Goal: Entertainment & Leisure: Consume media (video, audio)

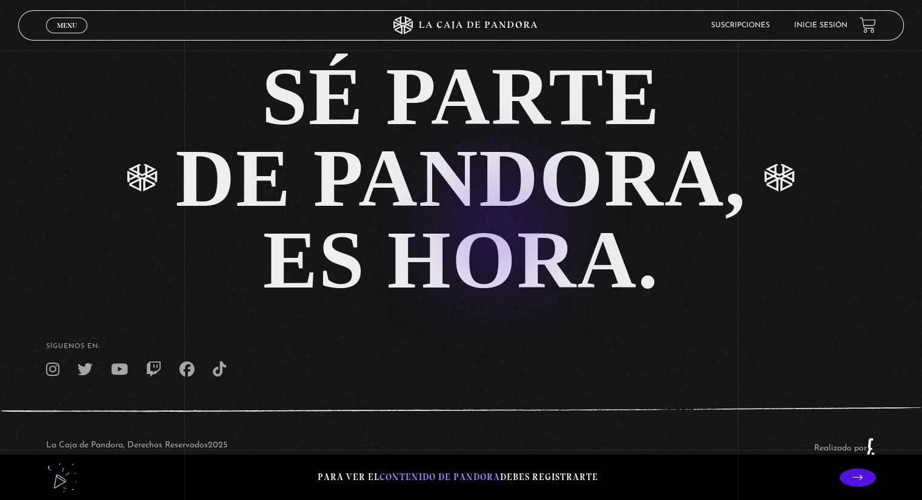
scroll to position [2805, 0]
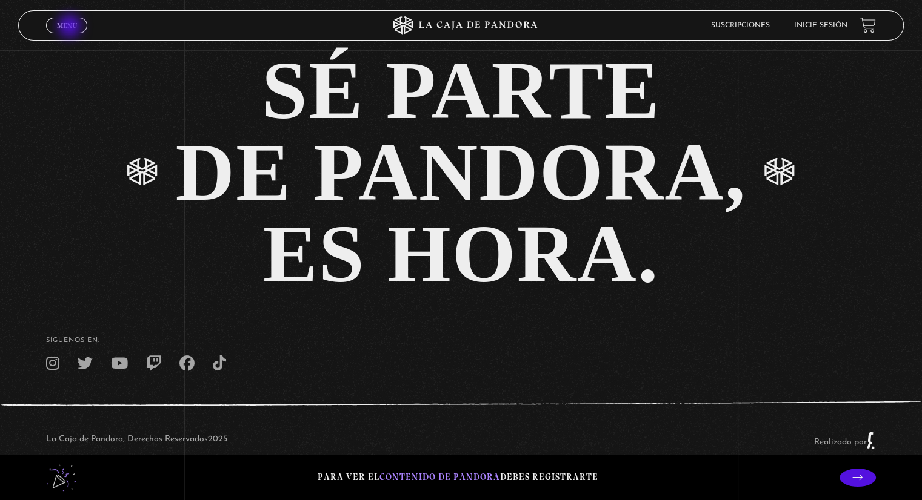
click at [71, 27] on span "Menu" at bounding box center [67, 25] width 20 height 7
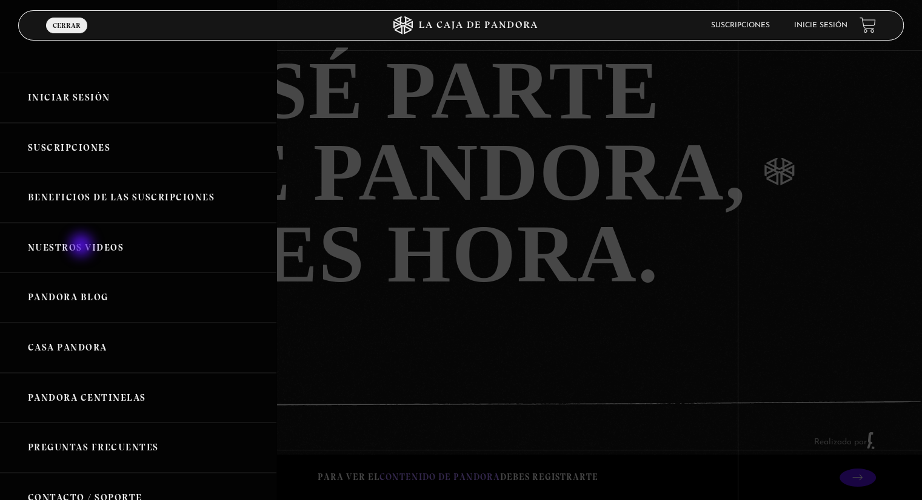
click at [82, 247] on link "Nuestros Videos" at bounding box center [138, 248] width 276 height 50
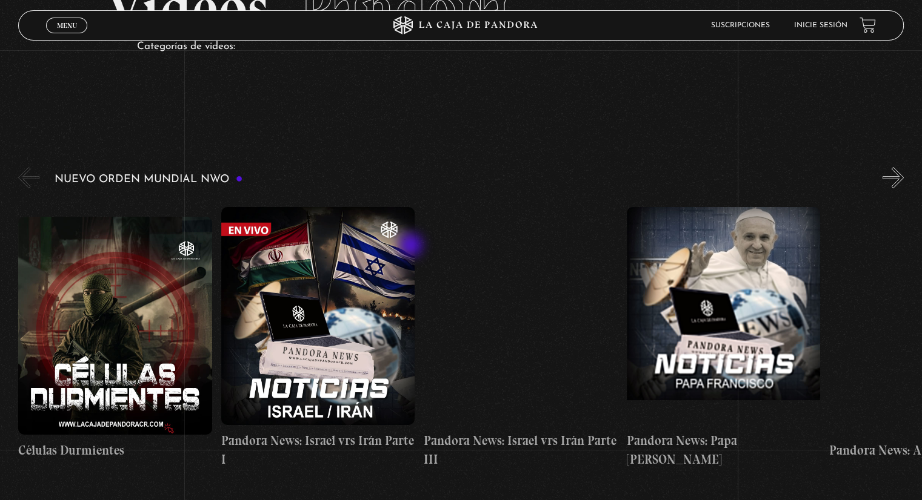
scroll to position [121, 0]
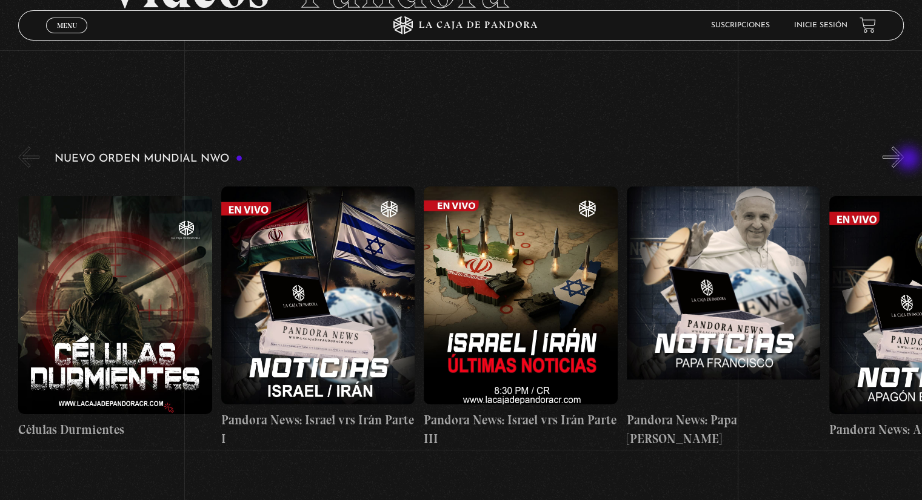
click at [903, 160] on button "»" at bounding box center [892, 157] width 21 height 21
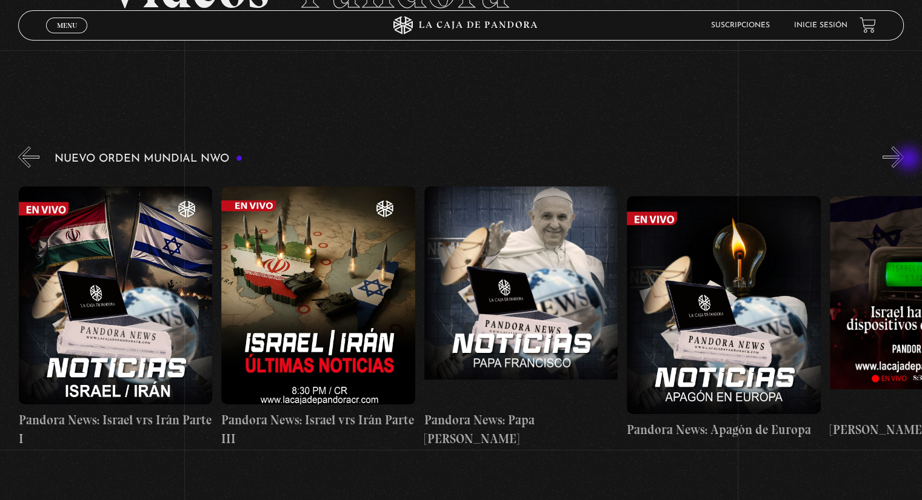
click at [903, 160] on button "»" at bounding box center [892, 157] width 21 height 21
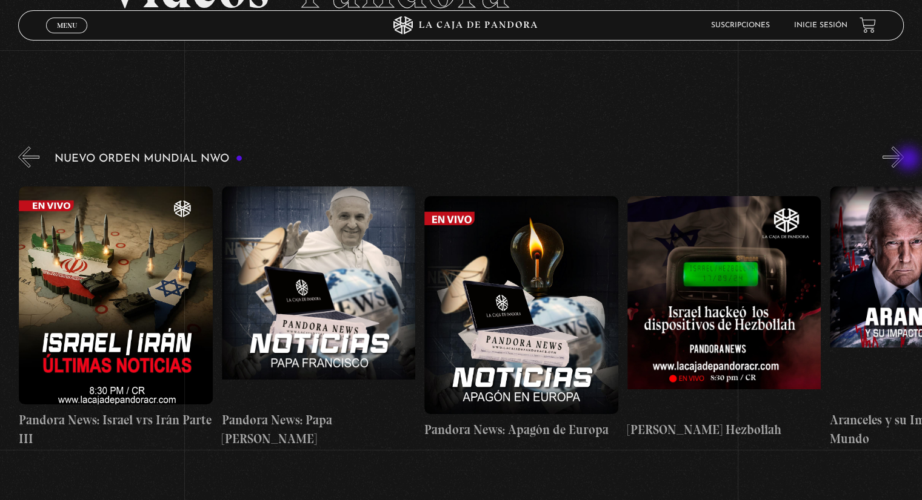
click at [903, 160] on button "»" at bounding box center [892, 157] width 21 height 21
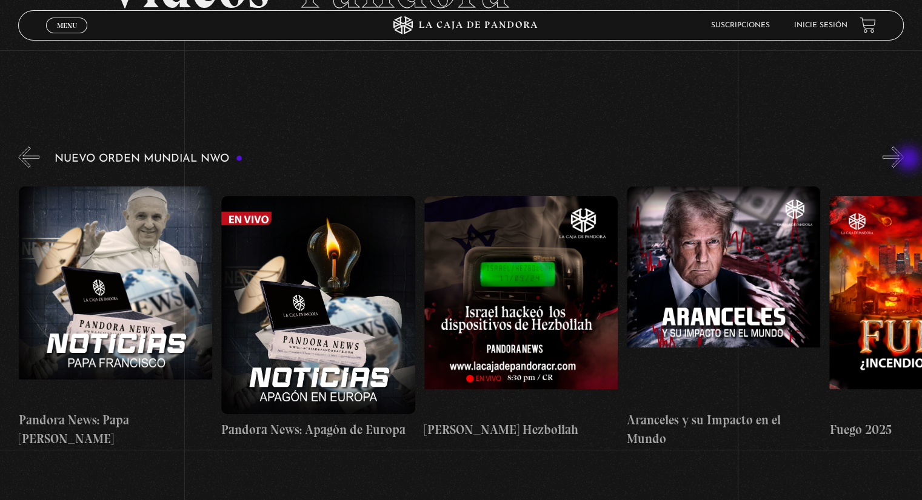
click at [903, 160] on button "»" at bounding box center [892, 157] width 21 height 21
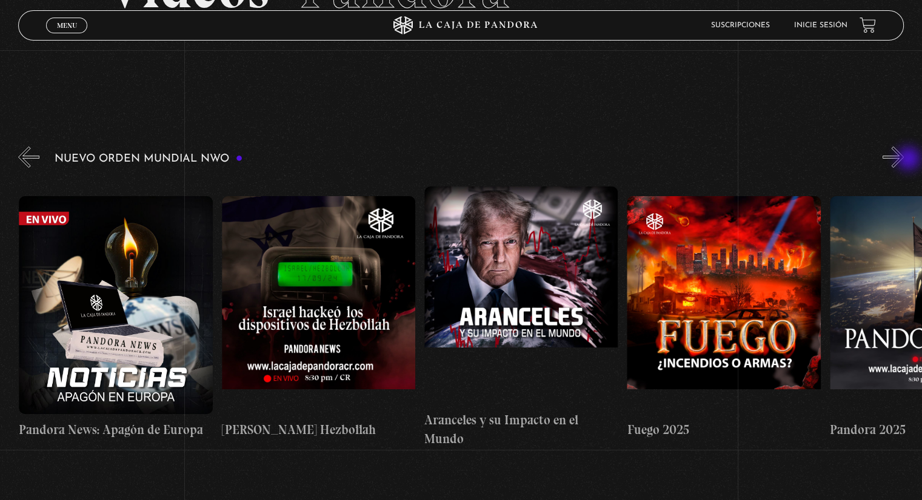
click at [903, 160] on button "»" at bounding box center [892, 157] width 21 height 21
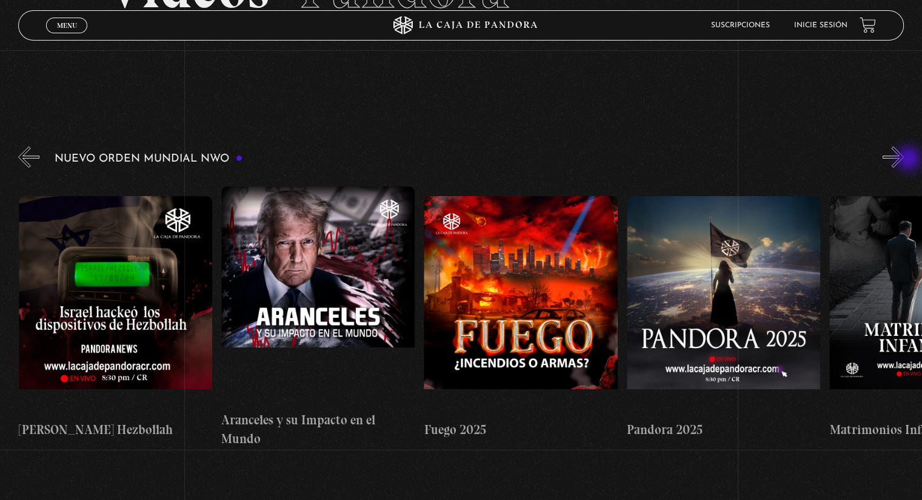
click at [903, 160] on button "»" at bounding box center [892, 157] width 21 height 21
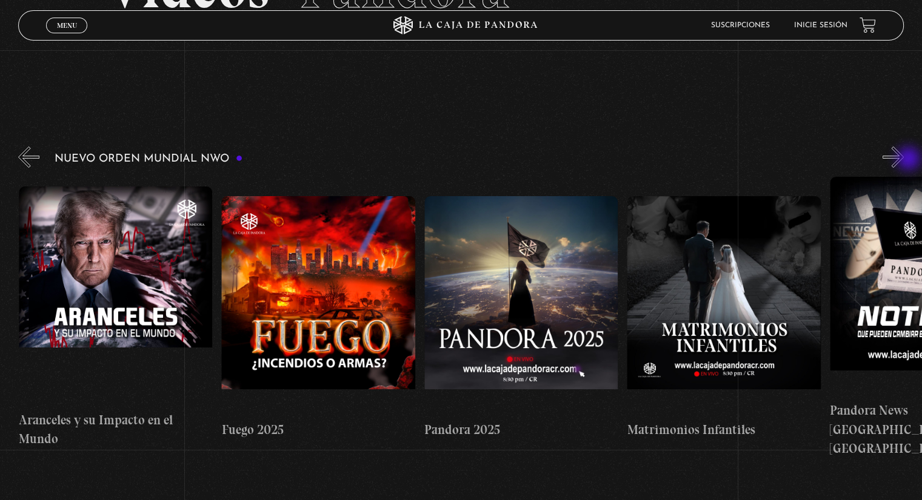
click at [903, 160] on button "»" at bounding box center [892, 157] width 21 height 21
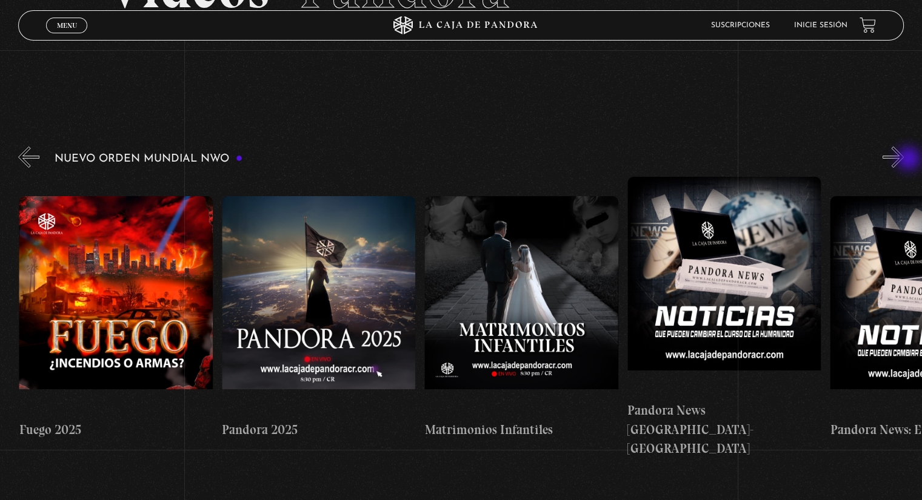
click at [903, 160] on button "»" at bounding box center [892, 157] width 21 height 21
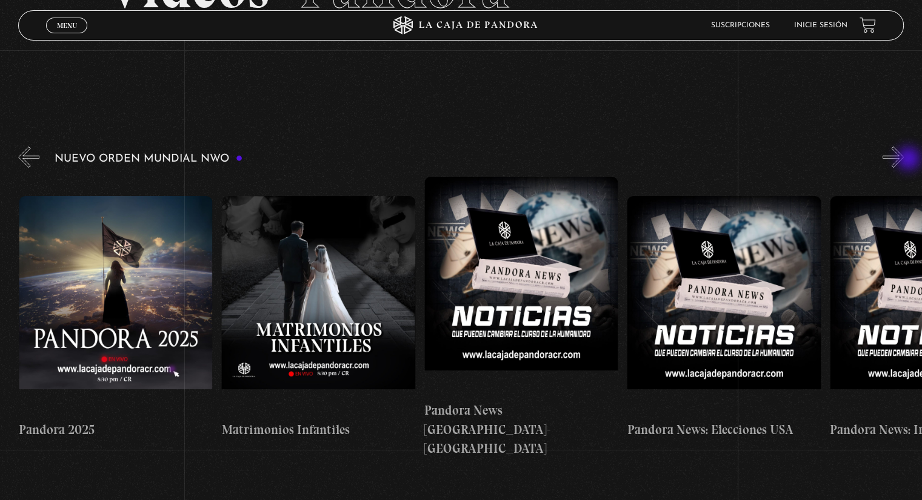
click at [903, 160] on button "»" at bounding box center [892, 157] width 21 height 21
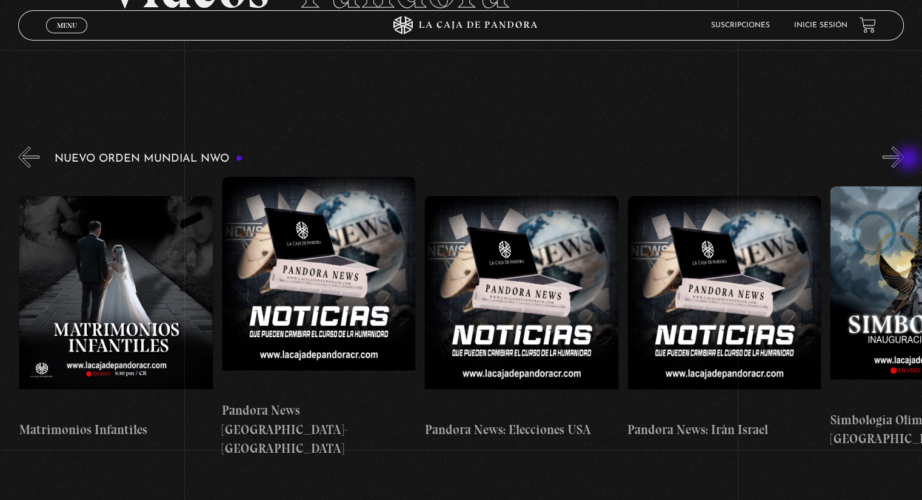
scroll to position [0, 1824]
click at [903, 160] on button "»" at bounding box center [892, 157] width 21 height 21
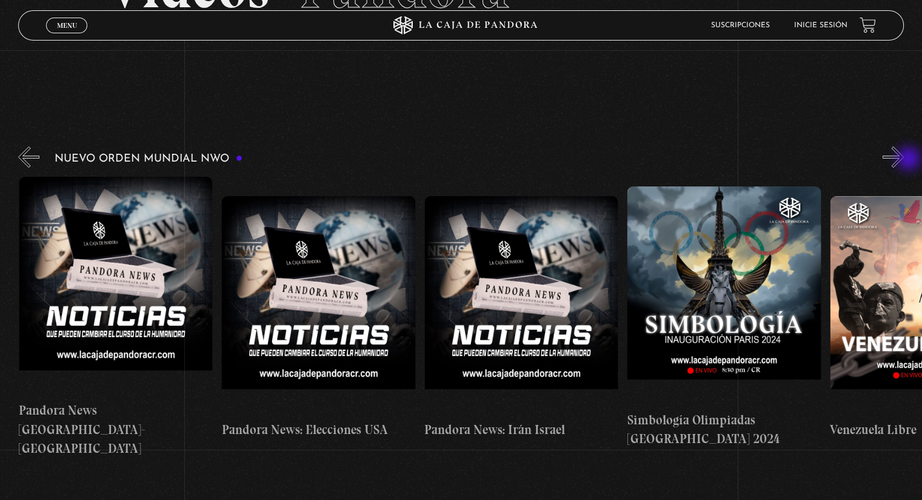
click at [903, 160] on button "»" at bounding box center [892, 157] width 21 height 21
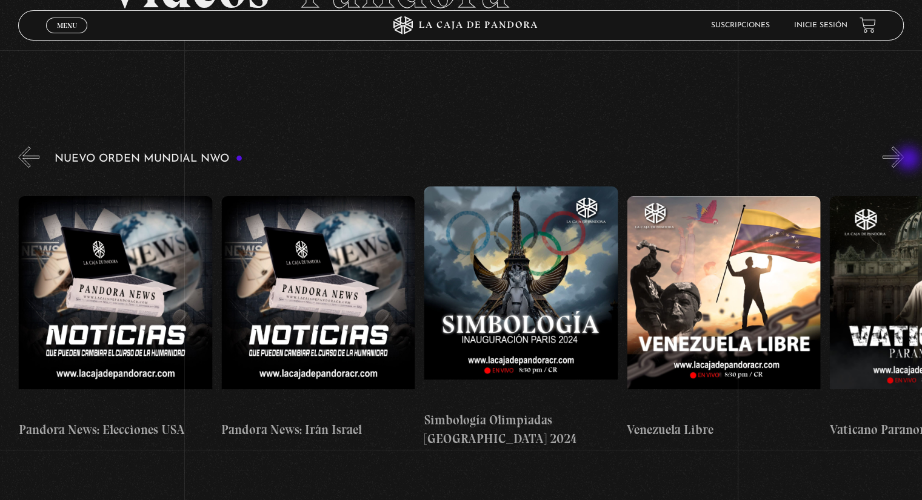
click at [903, 160] on button "»" at bounding box center [892, 157] width 21 height 21
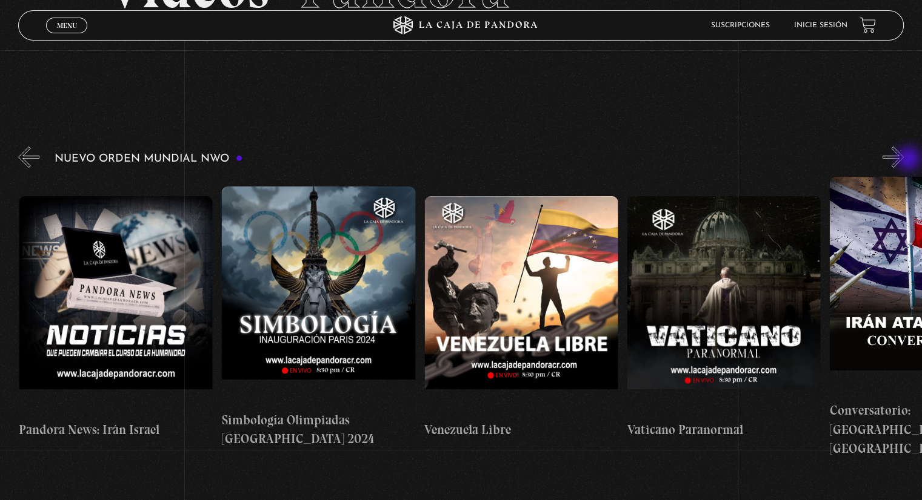
click at [903, 160] on button "»" at bounding box center [892, 157] width 21 height 21
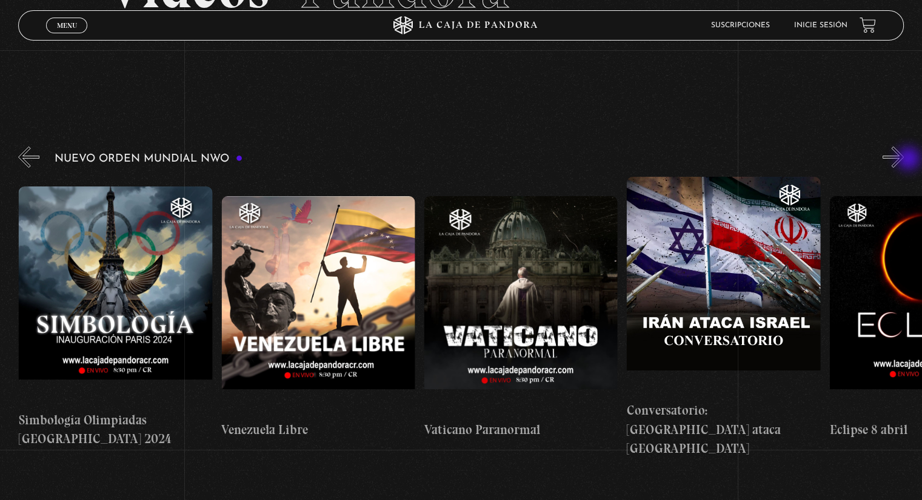
click at [903, 160] on button "»" at bounding box center [892, 157] width 21 height 21
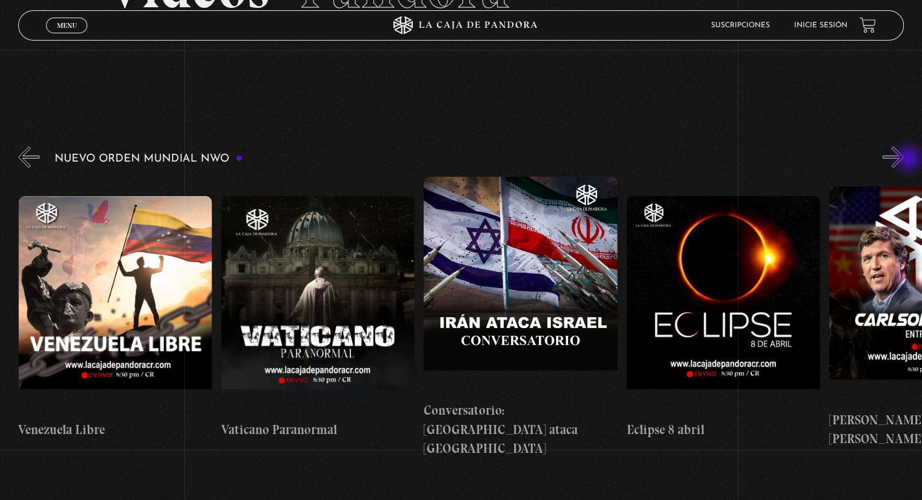
click at [903, 160] on button "»" at bounding box center [892, 157] width 21 height 21
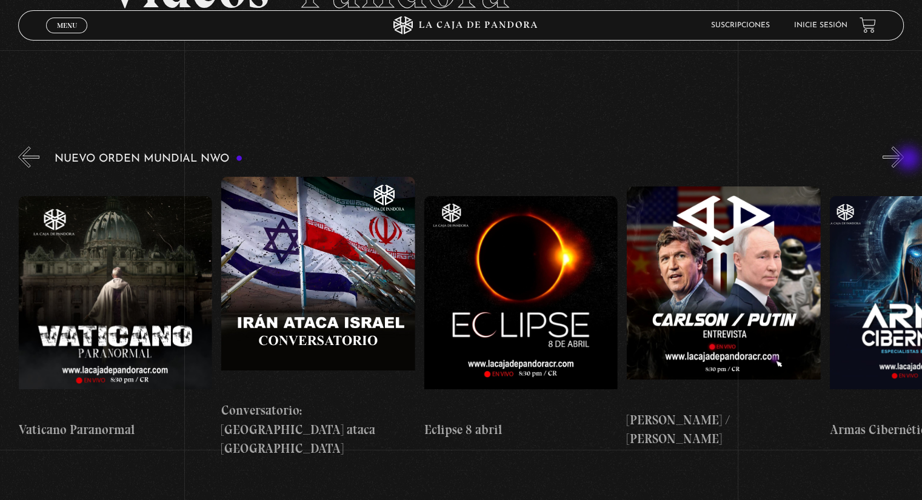
click at [903, 160] on button "»" at bounding box center [892, 157] width 21 height 21
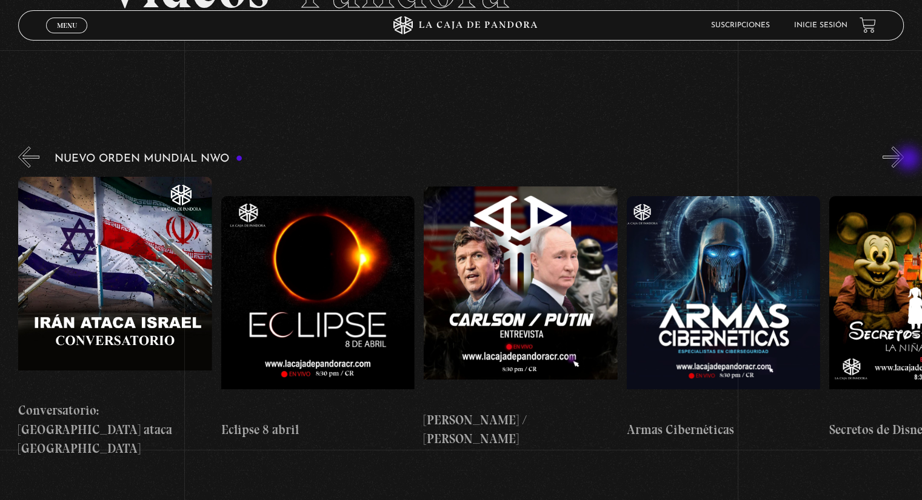
click at [903, 160] on button "»" at bounding box center [892, 157] width 21 height 21
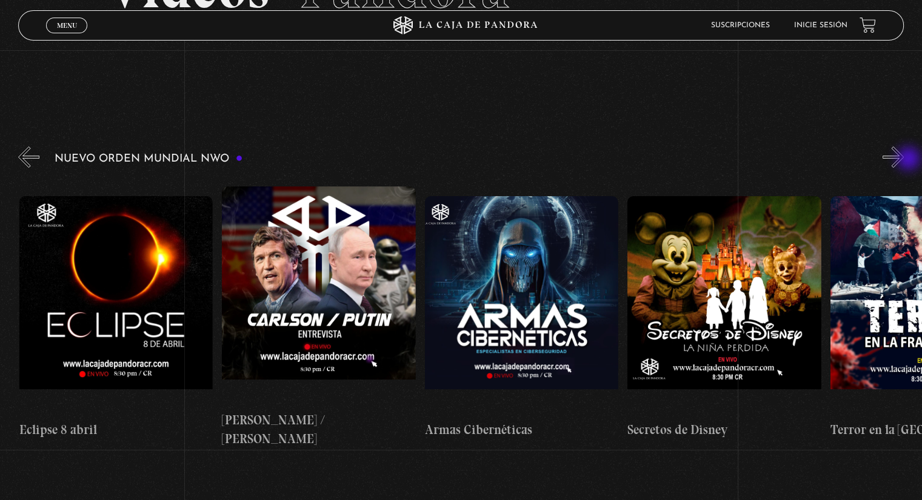
click at [903, 160] on button "»" at bounding box center [892, 157] width 21 height 21
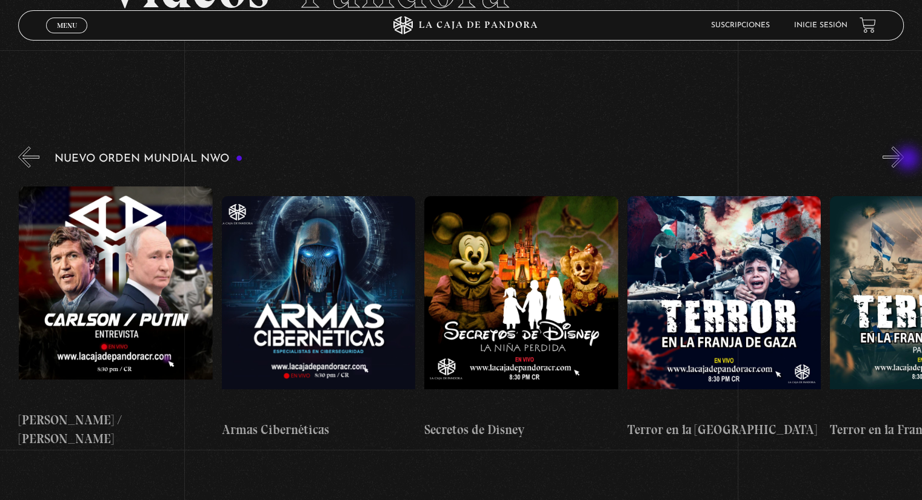
click at [903, 160] on button "»" at bounding box center [892, 157] width 21 height 21
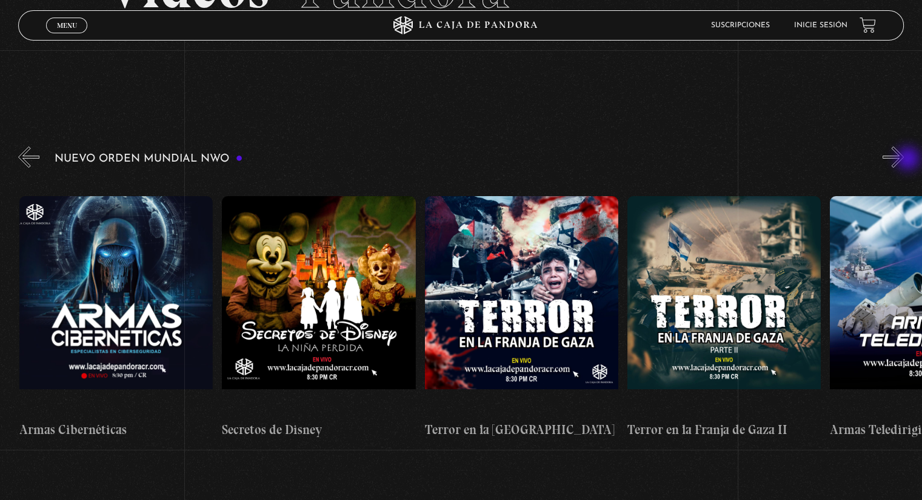
click at [903, 160] on button "»" at bounding box center [892, 157] width 21 height 21
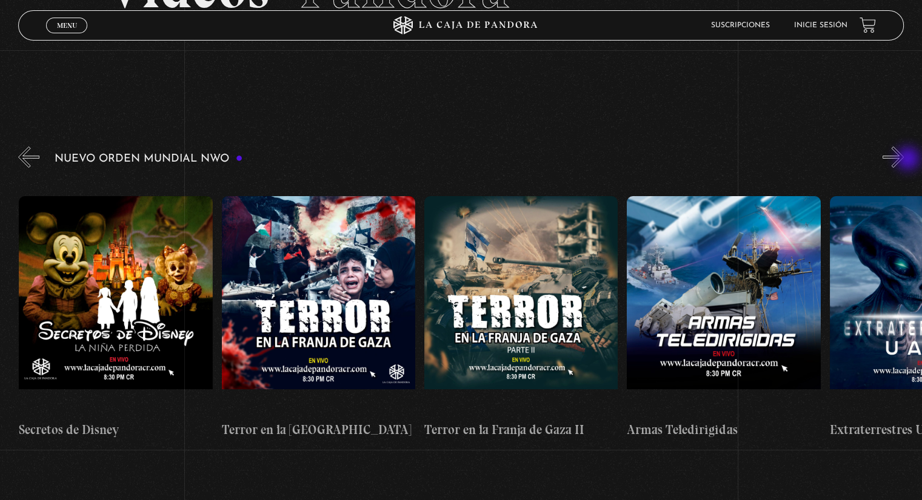
click at [903, 160] on button "»" at bounding box center [892, 157] width 21 height 21
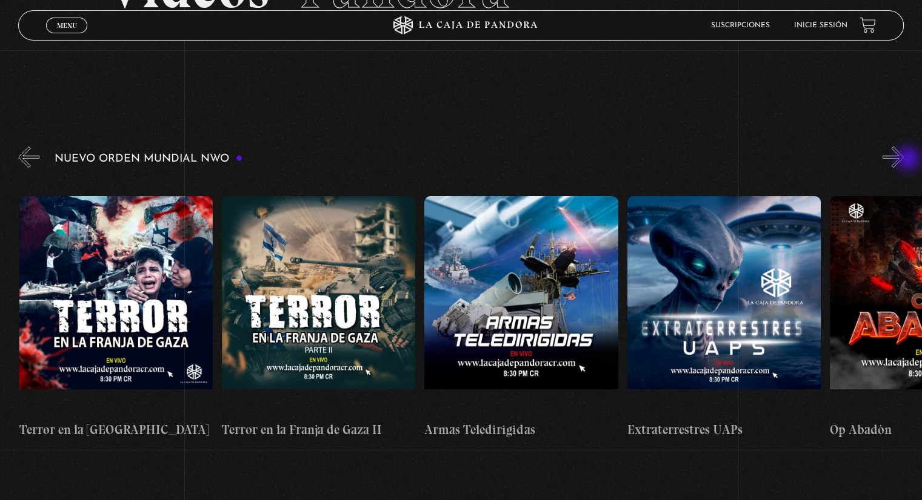
click at [903, 160] on button "»" at bounding box center [892, 157] width 21 height 21
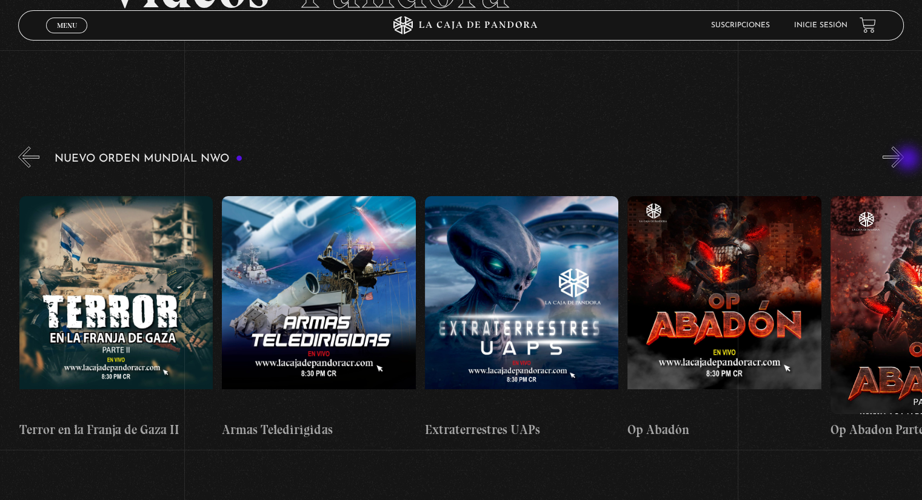
click at [903, 160] on button "»" at bounding box center [892, 157] width 21 height 21
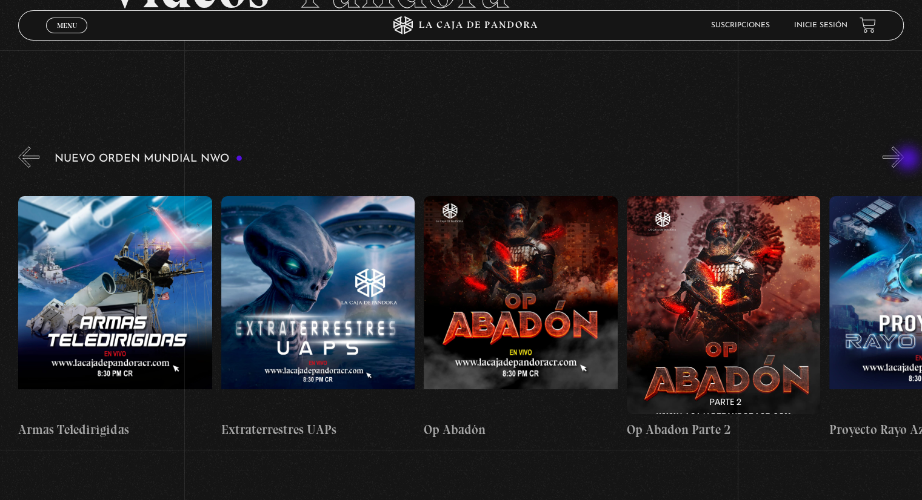
click at [903, 160] on button "»" at bounding box center [892, 157] width 21 height 21
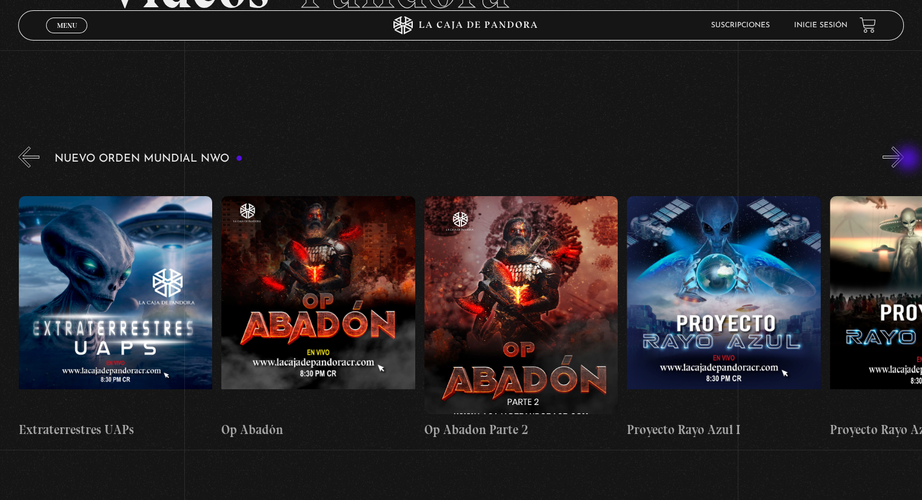
click at [903, 160] on button "»" at bounding box center [892, 157] width 21 height 21
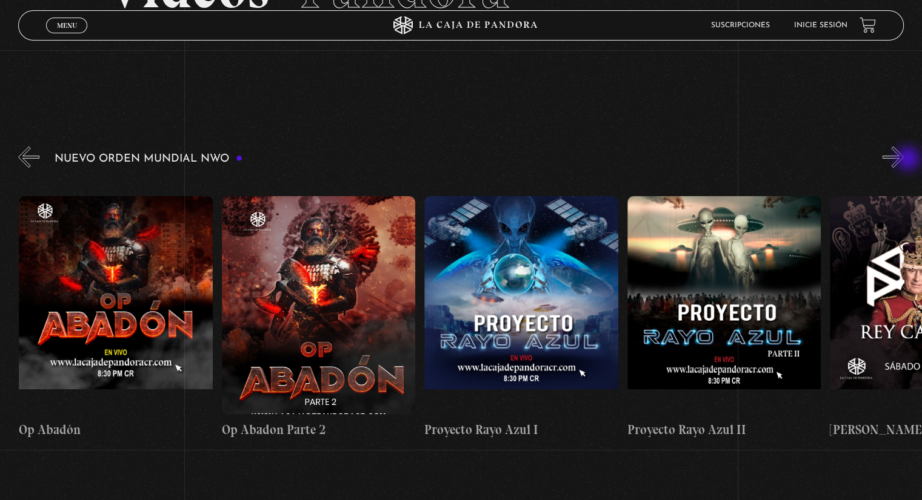
click at [903, 160] on button "»" at bounding box center [892, 157] width 21 height 21
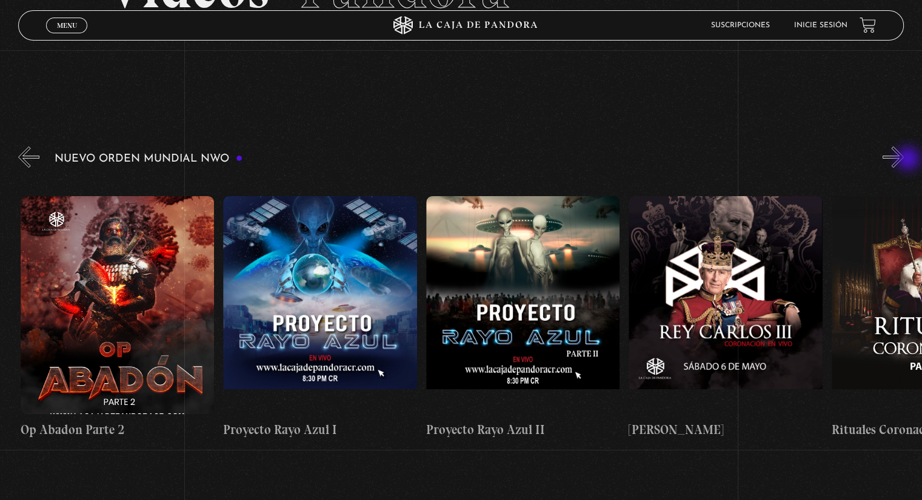
click at [903, 160] on button "»" at bounding box center [892, 157] width 21 height 21
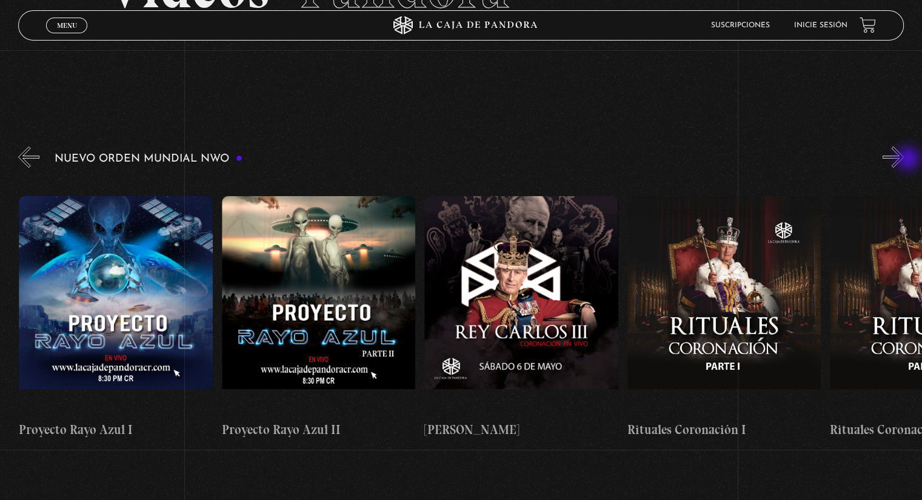
click at [903, 160] on button "»" at bounding box center [892, 157] width 21 height 21
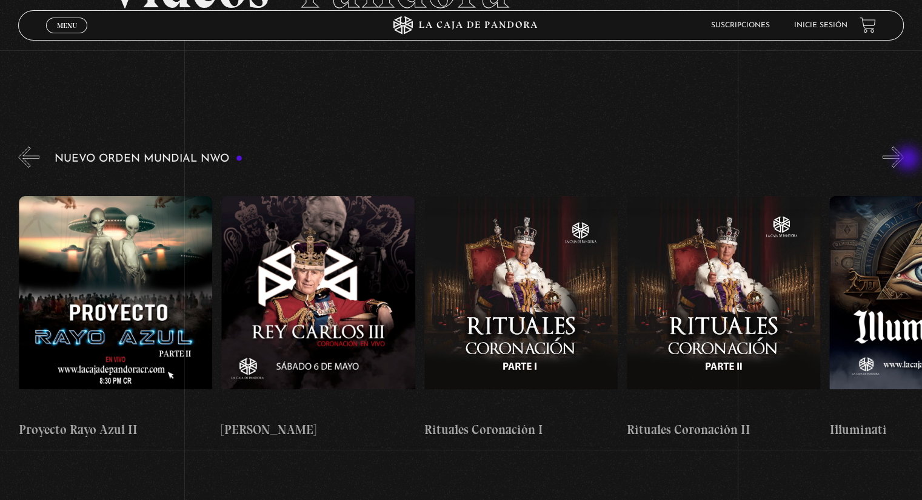
click at [903, 160] on button "»" at bounding box center [892, 157] width 21 height 21
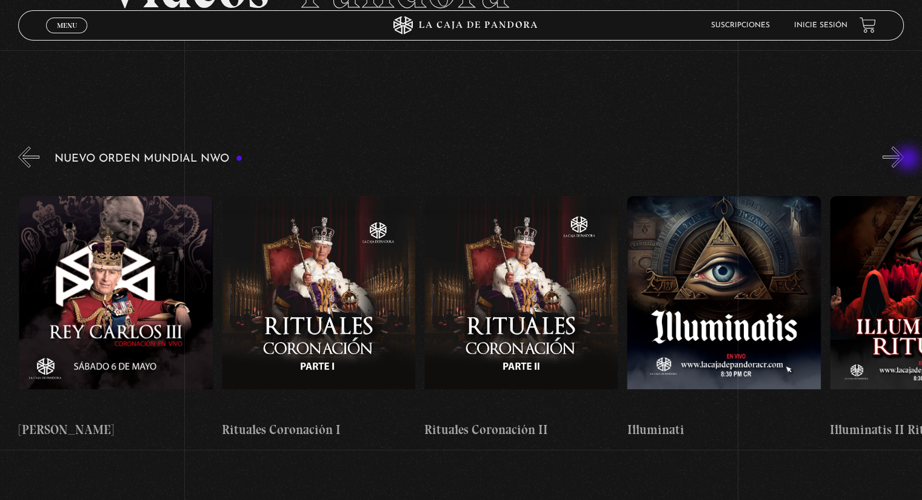
click at [903, 160] on button "»" at bounding box center [892, 157] width 21 height 21
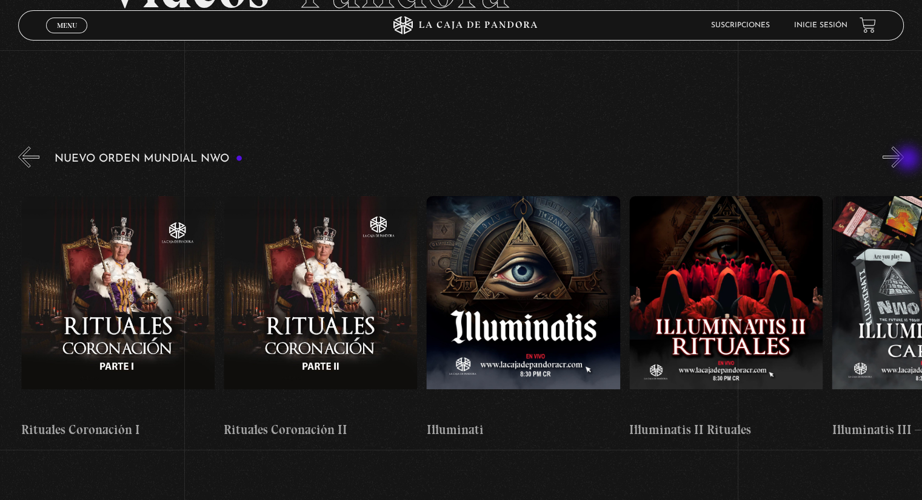
click at [903, 160] on button "»" at bounding box center [892, 157] width 21 height 21
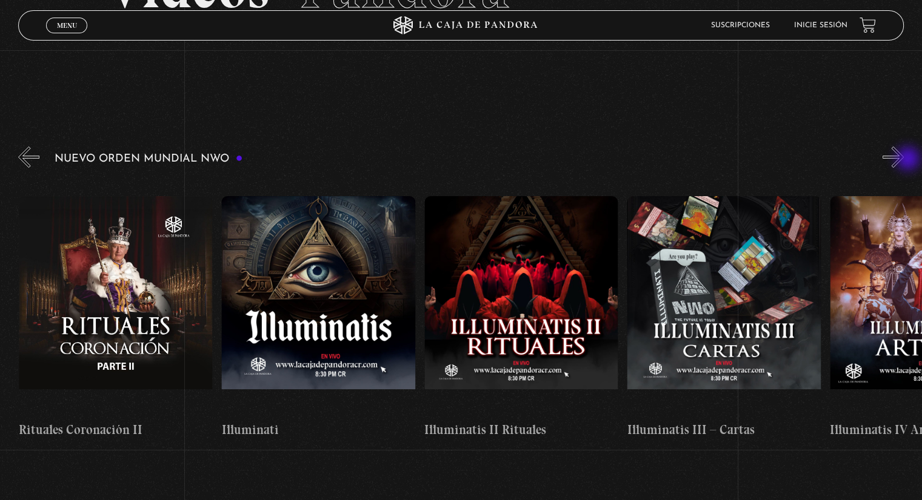
click at [903, 160] on button "»" at bounding box center [892, 157] width 21 height 21
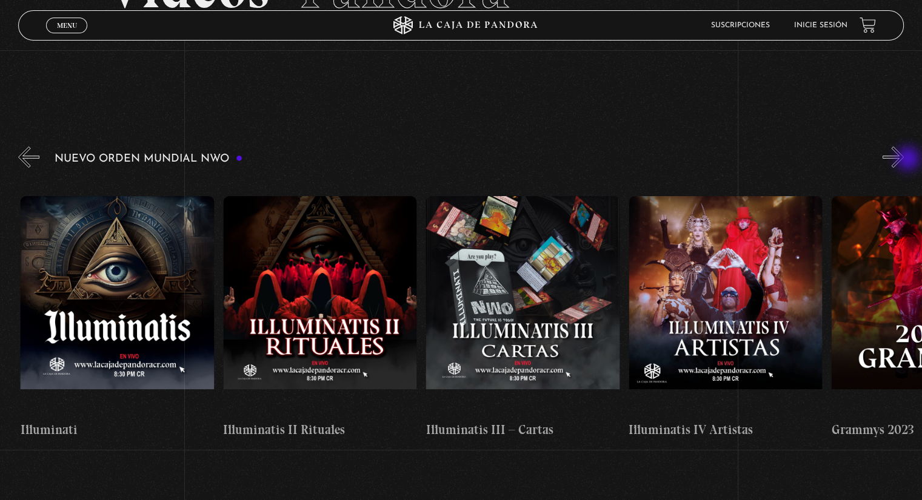
click at [903, 160] on button "»" at bounding box center [892, 157] width 21 height 21
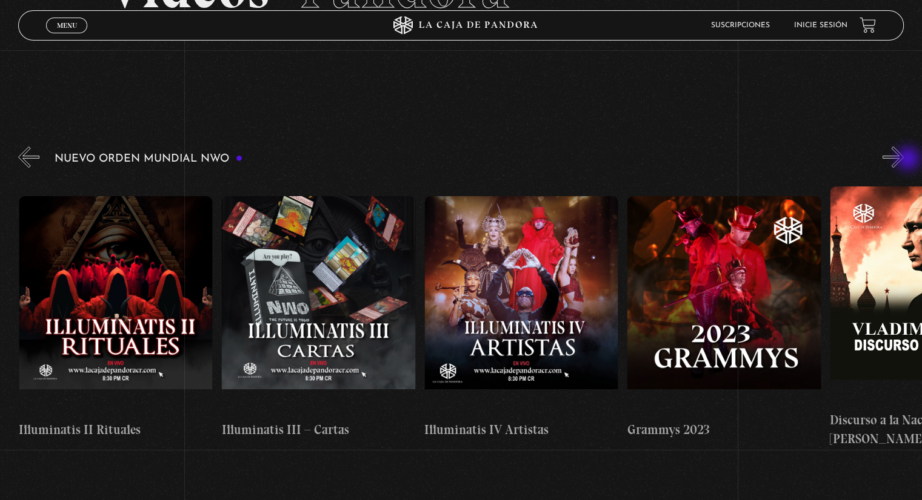
click at [903, 160] on button "»" at bounding box center [892, 157] width 21 height 21
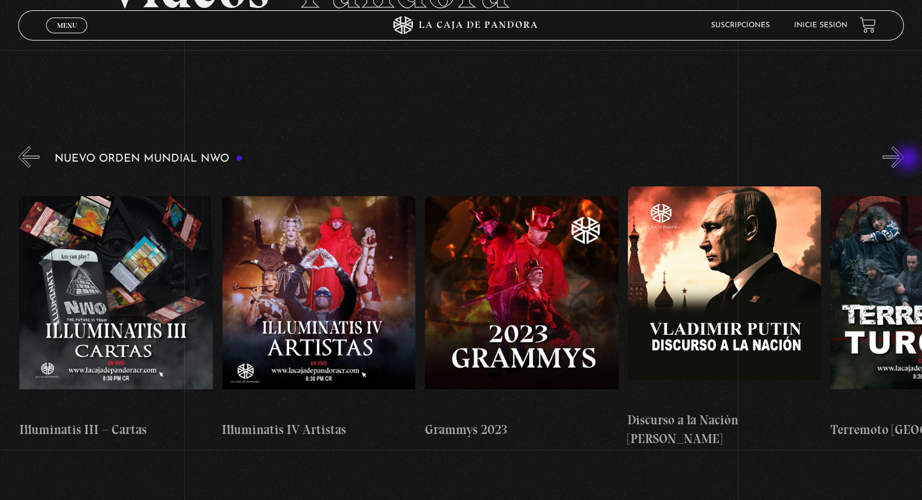
click at [903, 160] on button "»" at bounding box center [892, 157] width 21 height 21
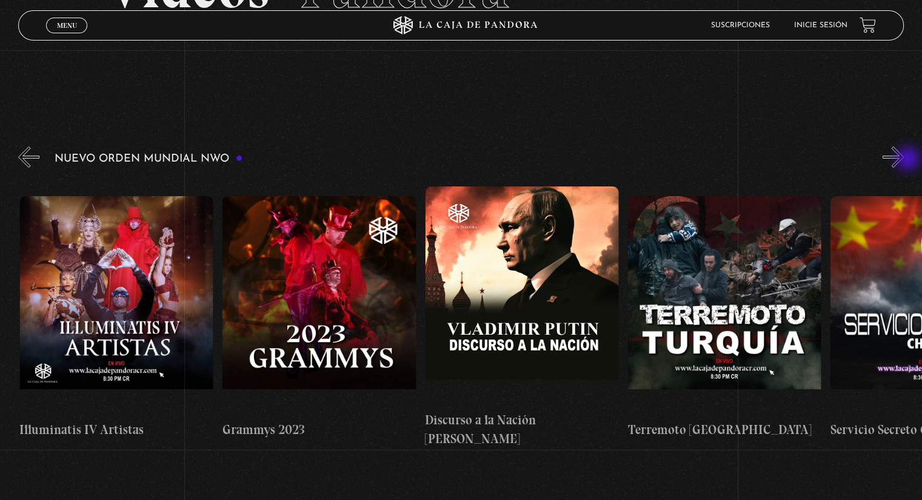
click at [903, 160] on button "»" at bounding box center [892, 157] width 21 height 21
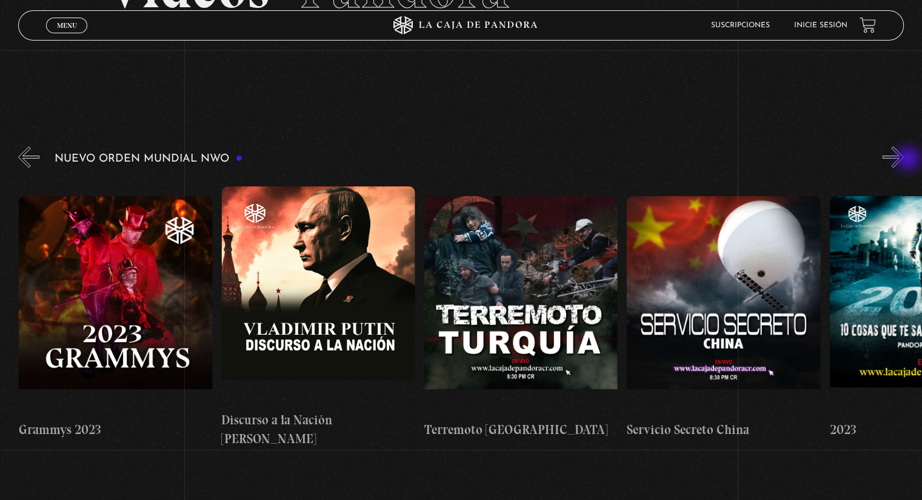
click at [903, 160] on button "»" at bounding box center [892, 157] width 21 height 21
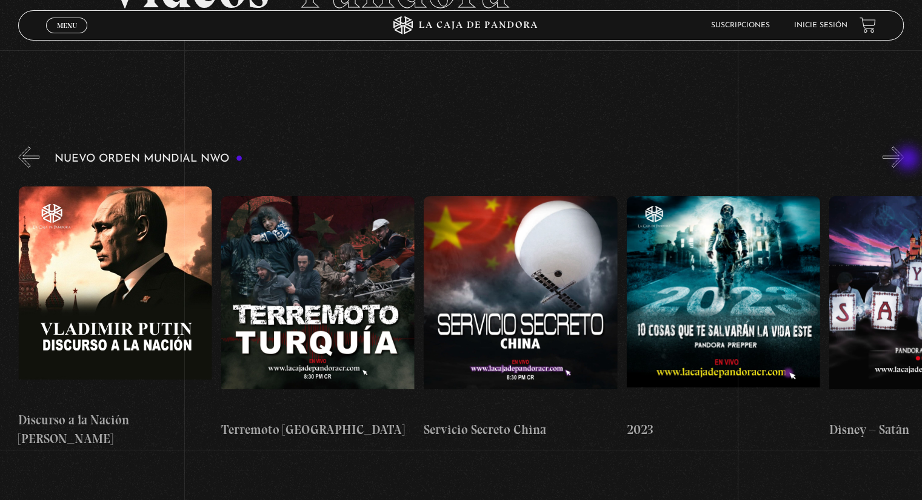
click at [903, 160] on button "»" at bounding box center [892, 157] width 21 height 21
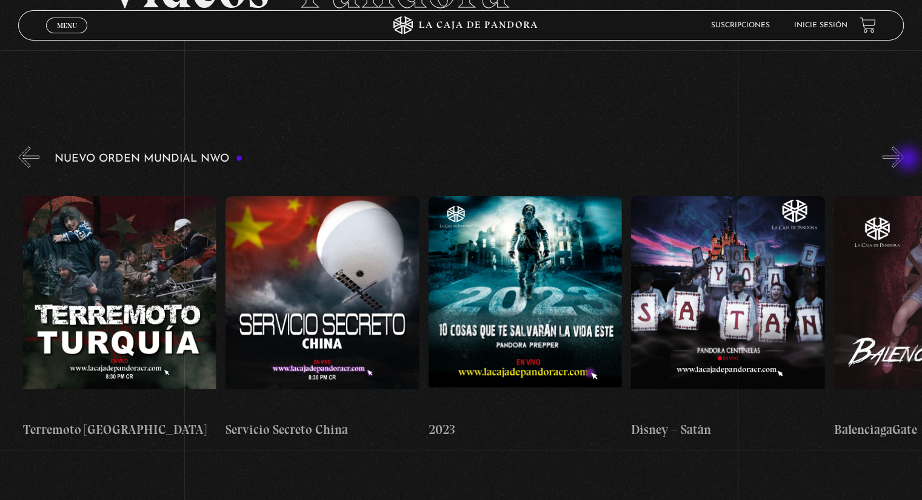
click at [903, 160] on button "»" at bounding box center [892, 157] width 21 height 21
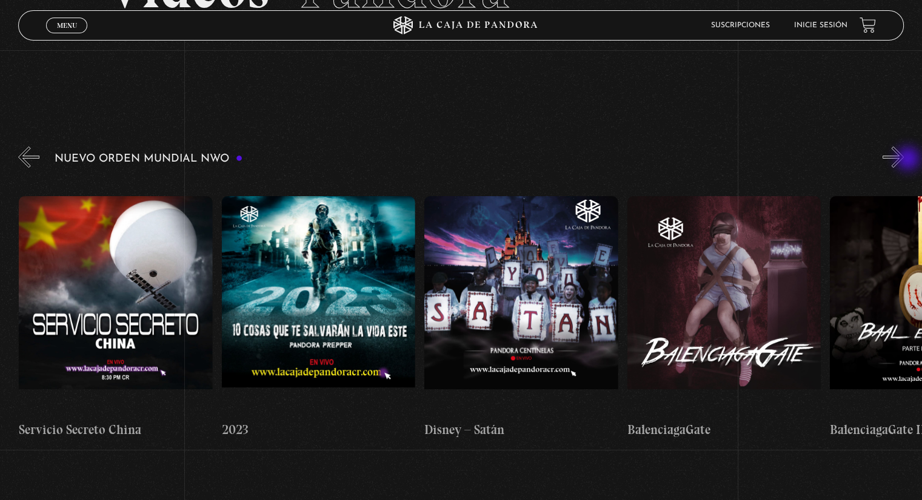
click at [903, 160] on button "»" at bounding box center [892, 157] width 21 height 21
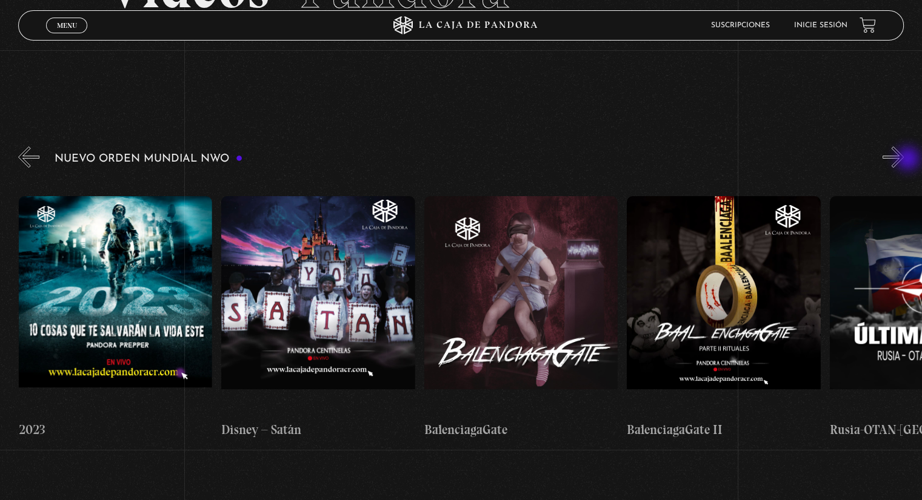
click at [903, 160] on button "»" at bounding box center [892, 157] width 21 height 21
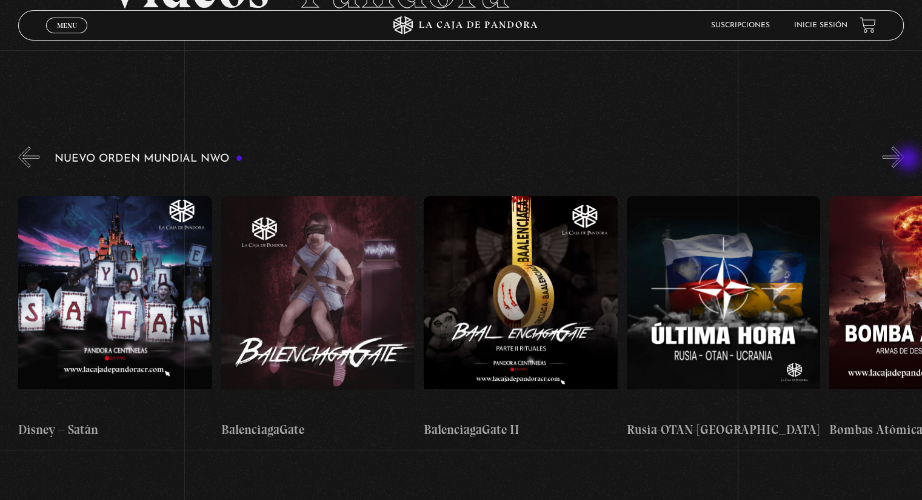
click at [903, 160] on button "»" at bounding box center [892, 157] width 21 height 21
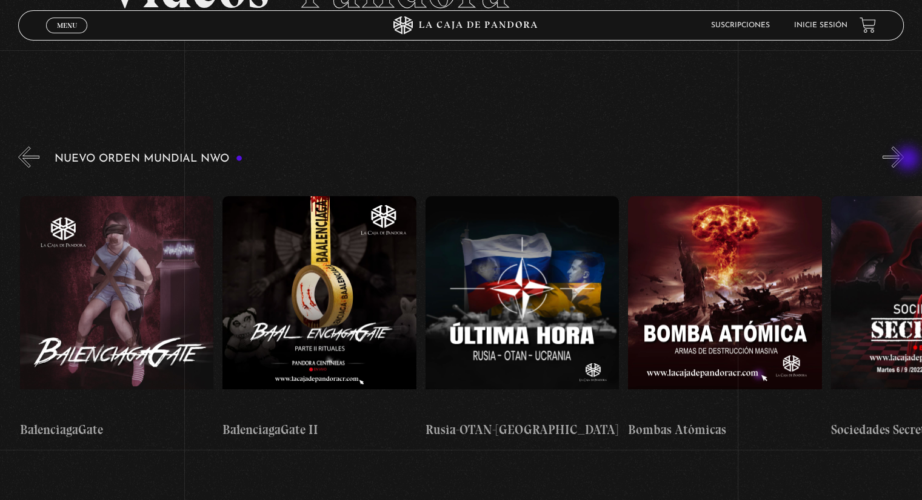
click at [903, 160] on button "»" at bounding box center [892, 157] width 21 height 21
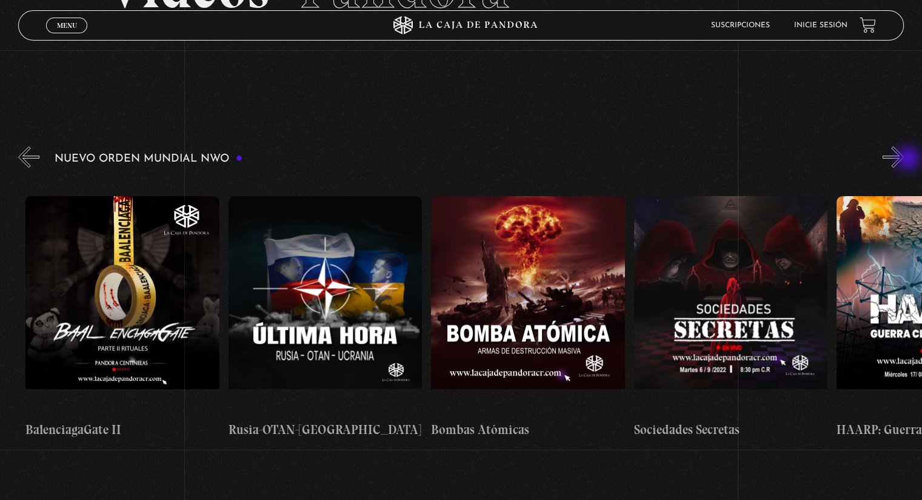
click at [903, 160] on button "»" at bounding box center [892, 157] width 21 height 21
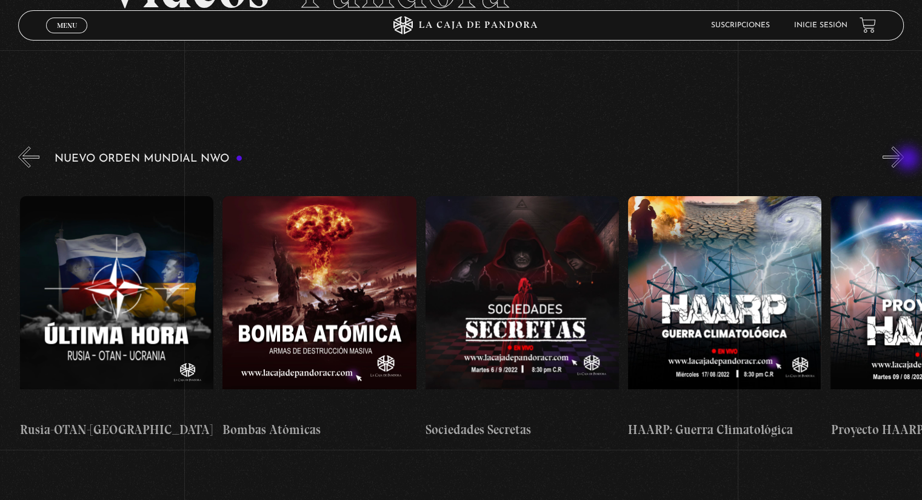
click at [903, 160] on button "»" at bounding box center [892, 157] width 21 height 21
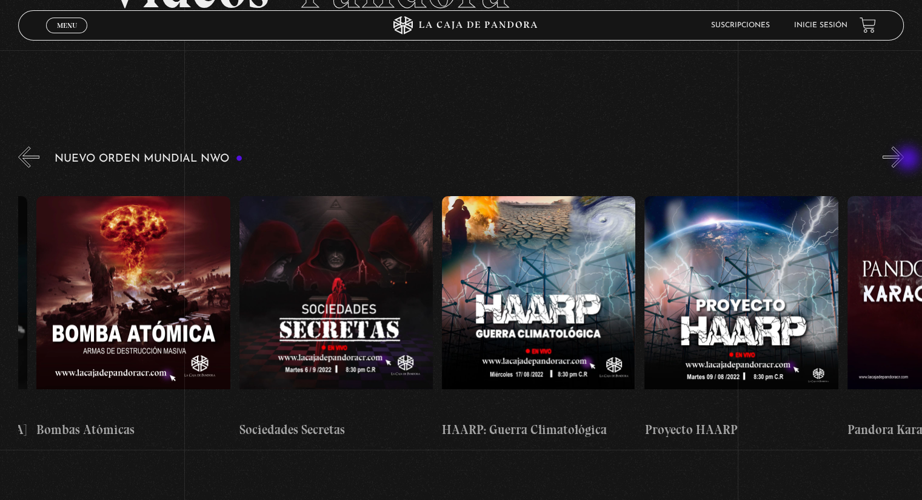
click at [903, 160] on button "»" at bounding box center [892, 157] width 21 height 21
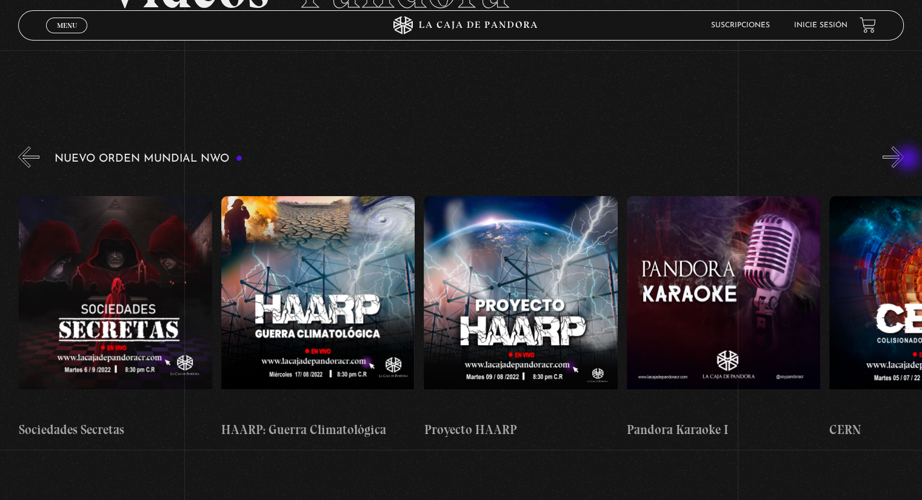
click at [903, 160] on button "»" at bounding box center [892, 157] width 21 height 21
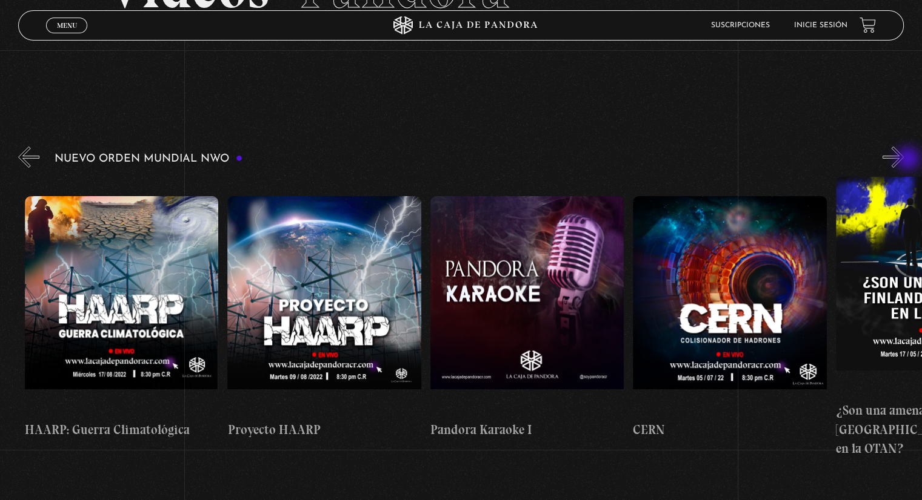
click at [903, 160] on button "»" at bounding box center [892, 157] width 21 height 21
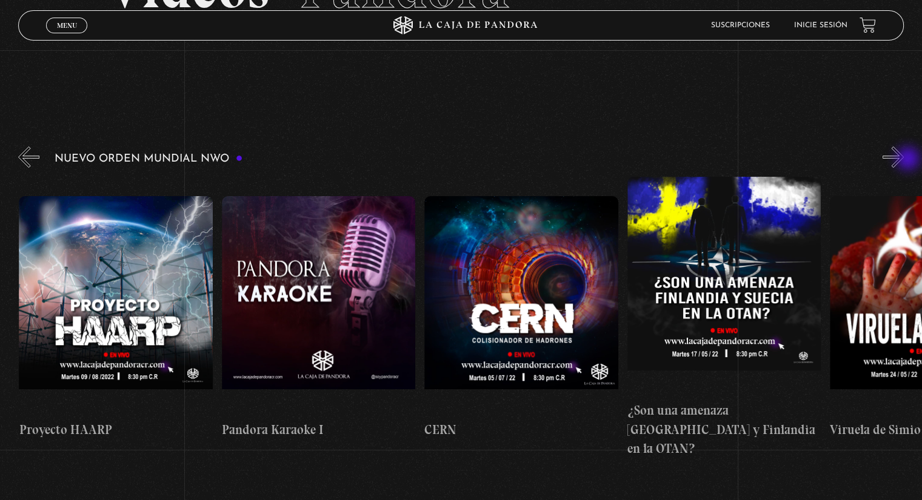
scroll to position [0, 9727]
click at [903, 160] on button "»" at bounding box center [892, 157] width 21 height 21
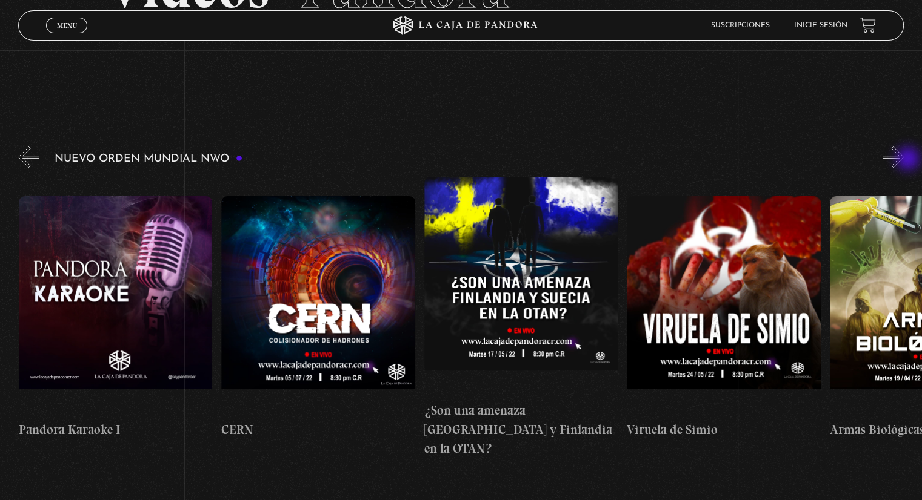
click at [903, 160] on button "»" at bounding box center [892, 157] width 21 height 21
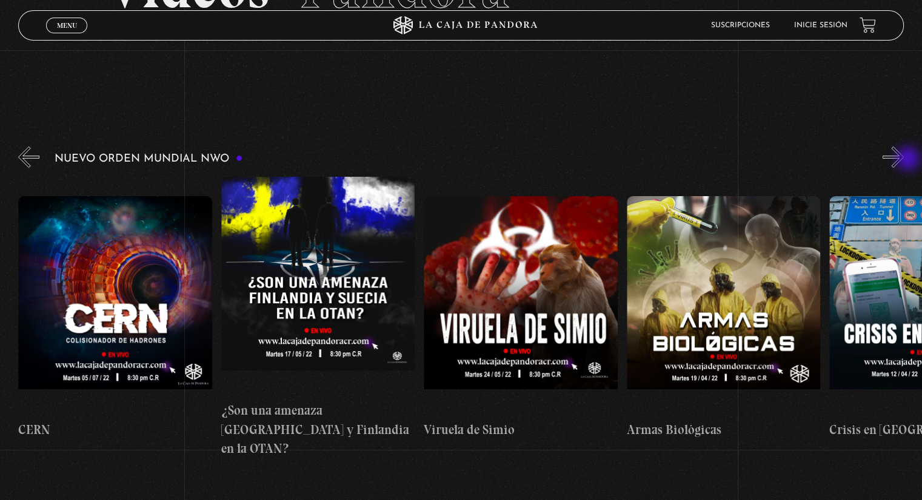
click at [903, 160] on button "»" at bounding box center [892, 157] width 21 height 21
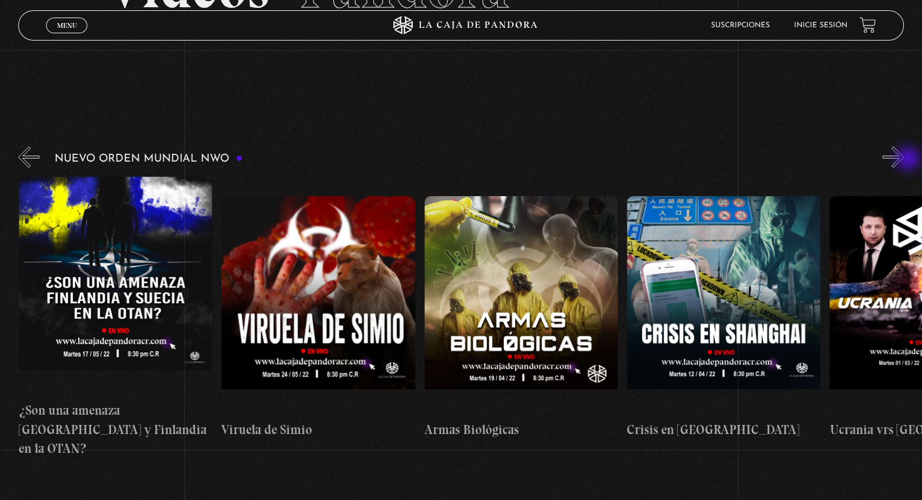
scroll to position [0, 10334]
click at [751, 25] on link "Suscripciones" at bounding box center [740, 25] width 59 height 7
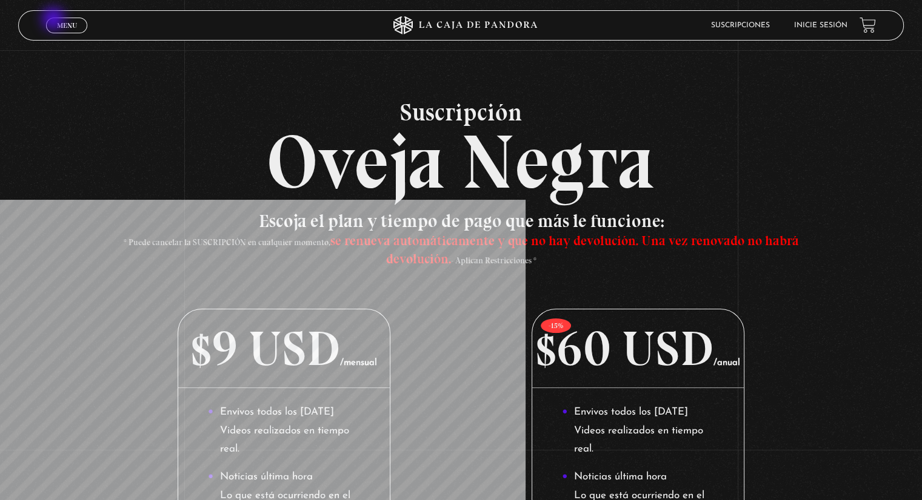
click at [58, 22] on span "Menu" at bounding box center [67, 25] width 20 height 7
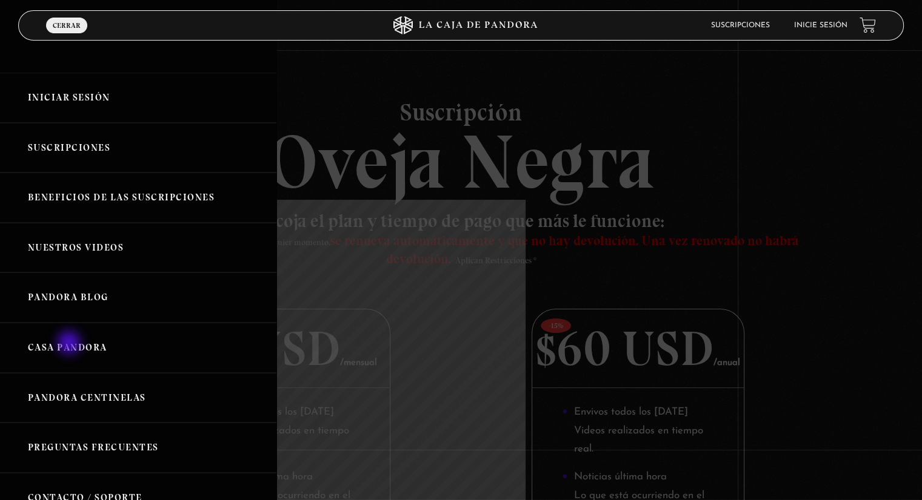
click at [70, 344] on link "Casa Pandora" at bounding box center [138, 348] width 276 height 50
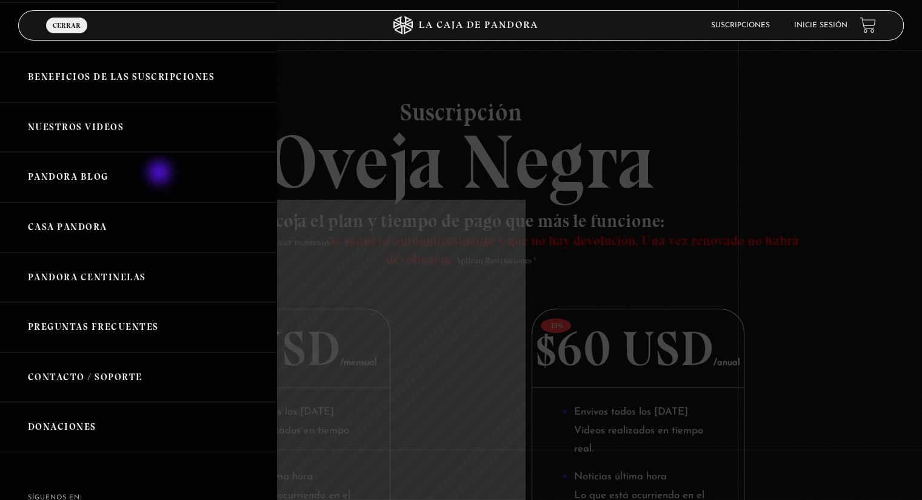
scroll to position [121, 0]
click at [113, 321] on link "Preguntas Frecuentes" at bounding box center [138, 327] width 276 height 50
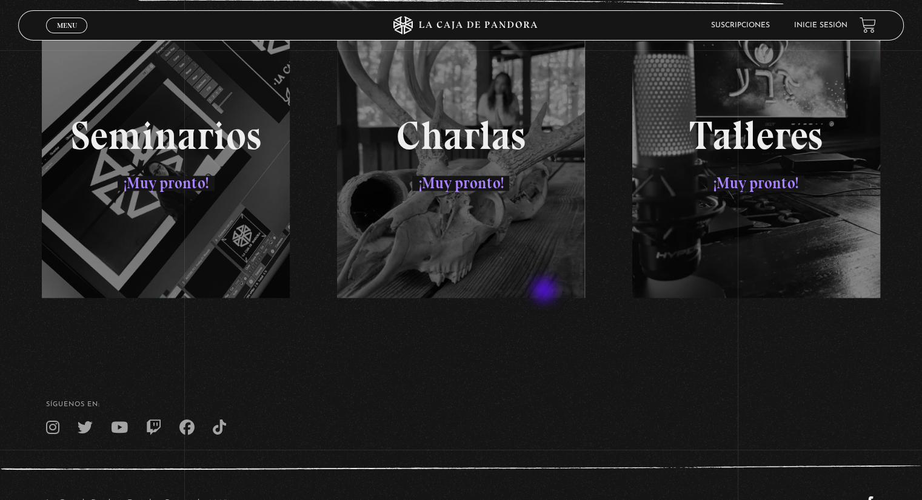
scroll to position [2032, 0]
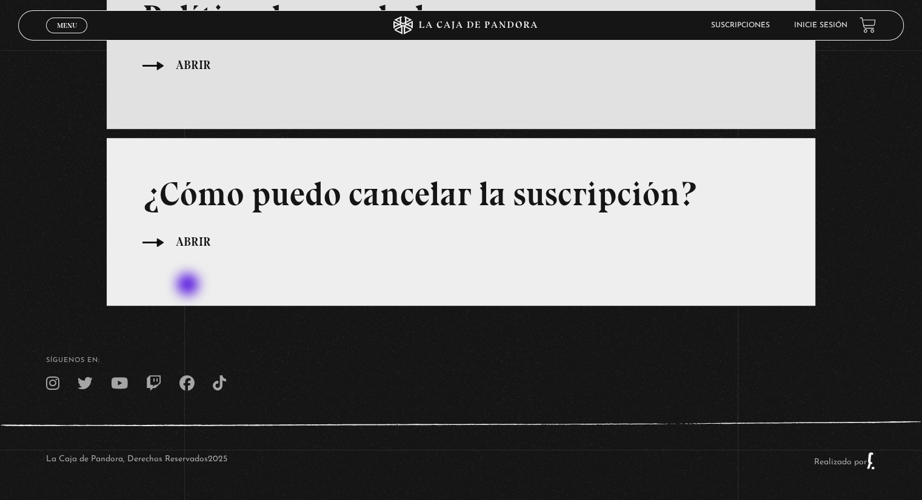
scroll to position [741, 0]
click at [57, 28] on span "Menu" at bounding box center [67, 25] width 20 height 7
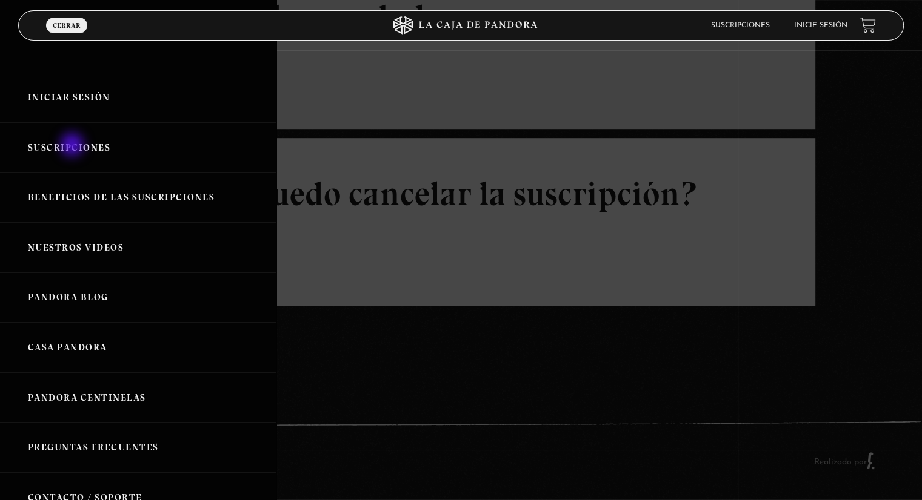
click at [73, 146] on link "Suscripciones" at bounding box center [138, 148] width 276 height 50
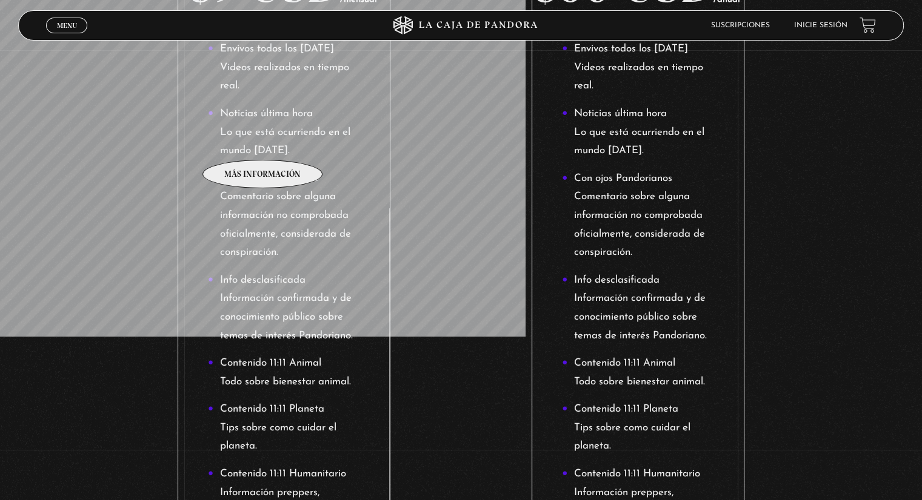
scroll to position [121, 0]
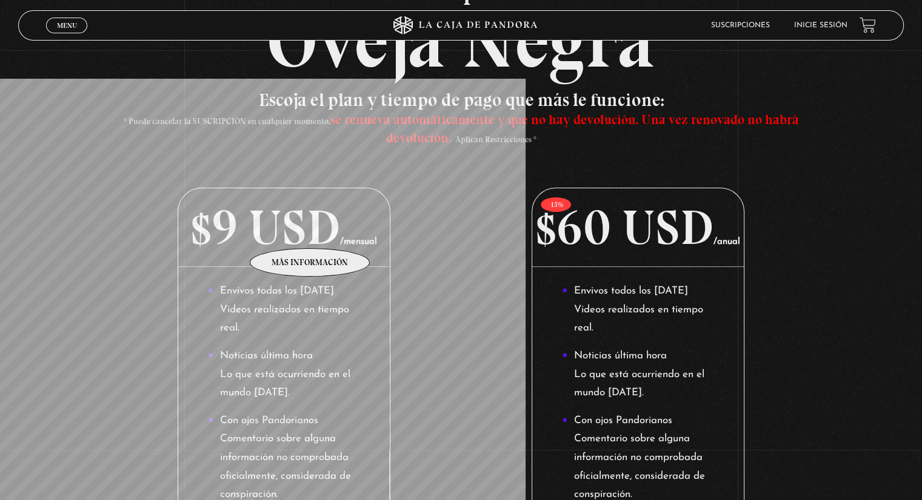
click at [310, 228] on p "$9 USD /mensual" at bounding box center [283, 227] width 211 height 79
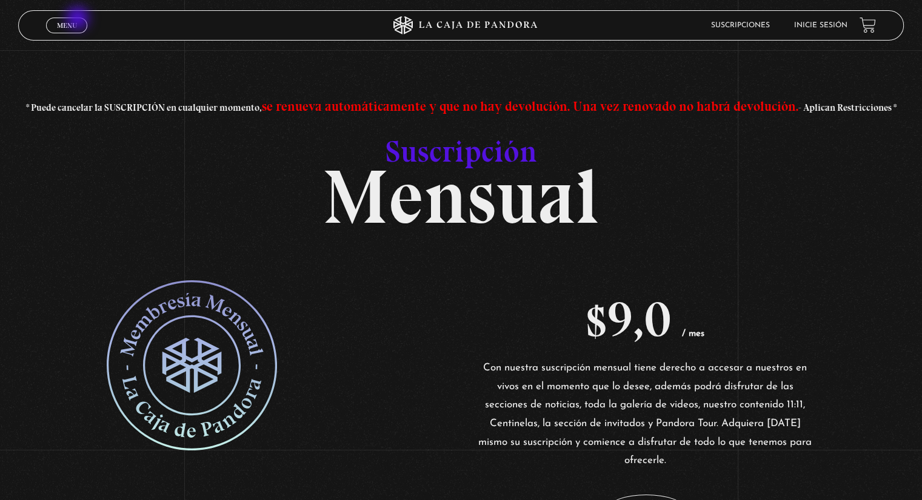
click at [79, 19] on link "Menu Cerrar" at bounding box center [66, 26] width 41 height 16
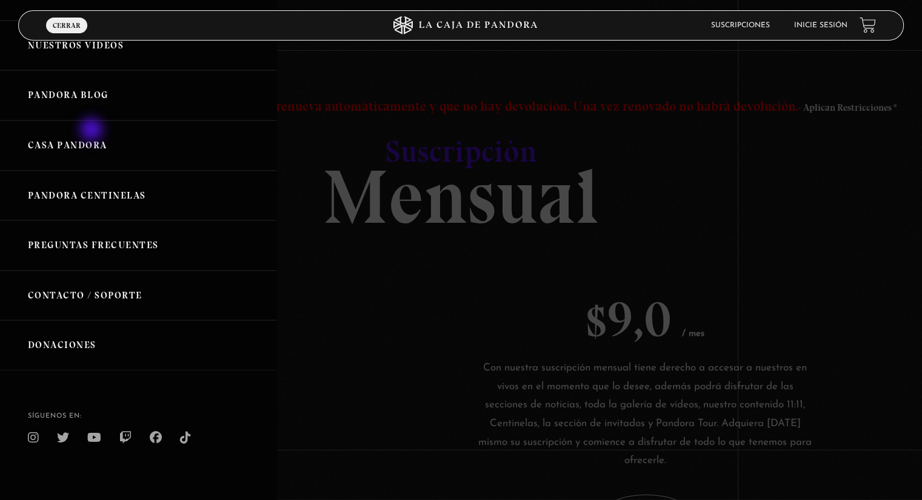
scroll to position [204, 0]
click at [76, 95] on link "Pandora Blog" at bounding box center [138, 93] width 276 height 50
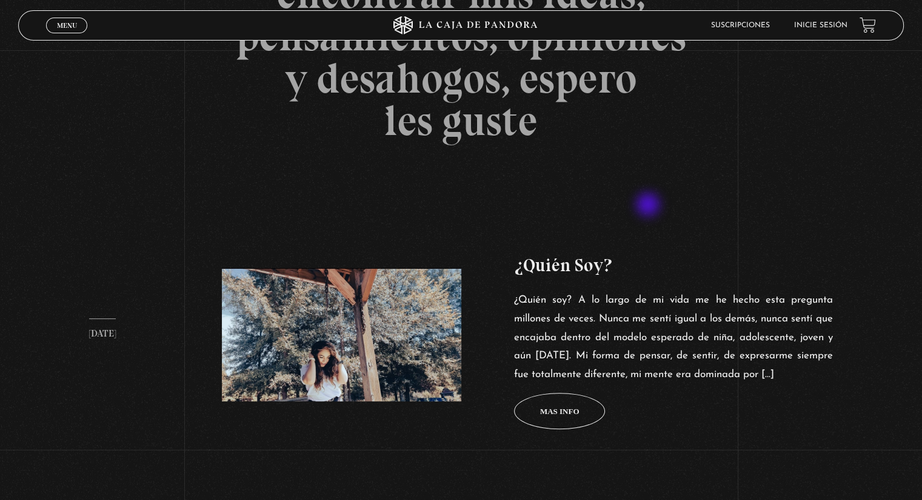
scroll to position [424, 0]
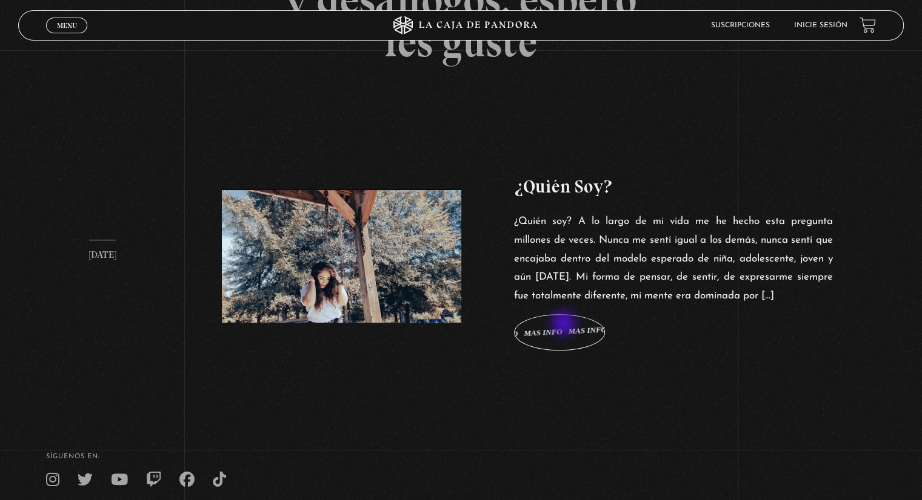
click at [565, 325] on span "Mas info Mas info Mas info Mas info Mas info" at bounding box center [559, 332] width 91 height 36
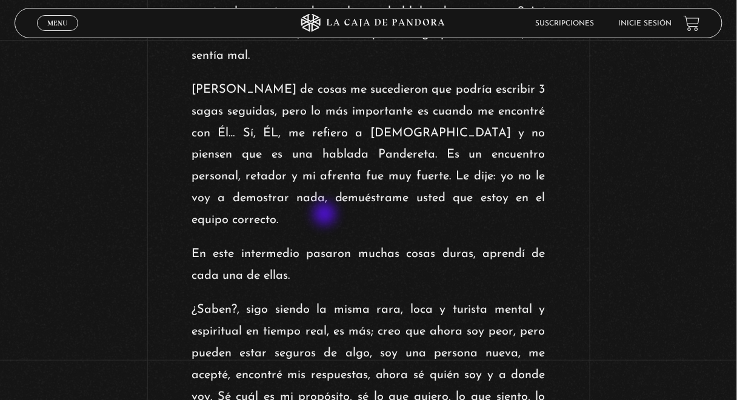
scroll to position [1381, 0]
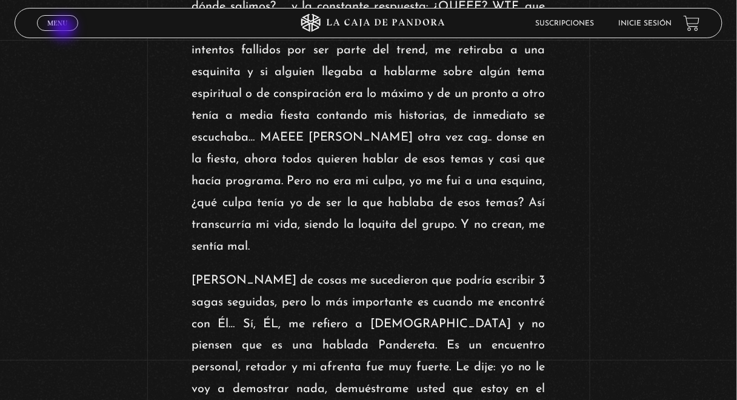
click at [63, 30] on span "Cerrar" at bounding box center [58, 34] width 28 height 8
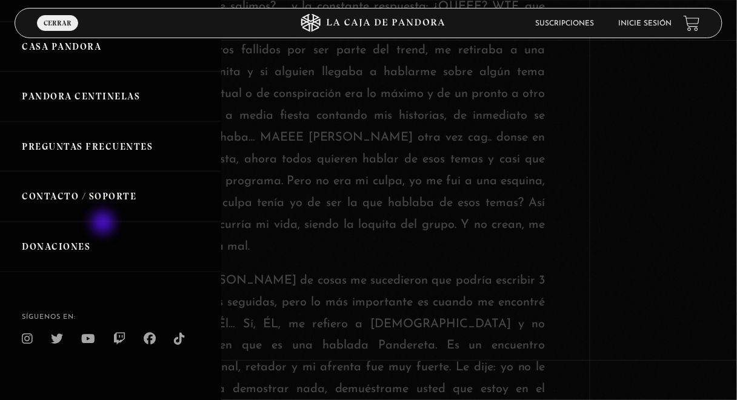
scroll to position [321, 0]
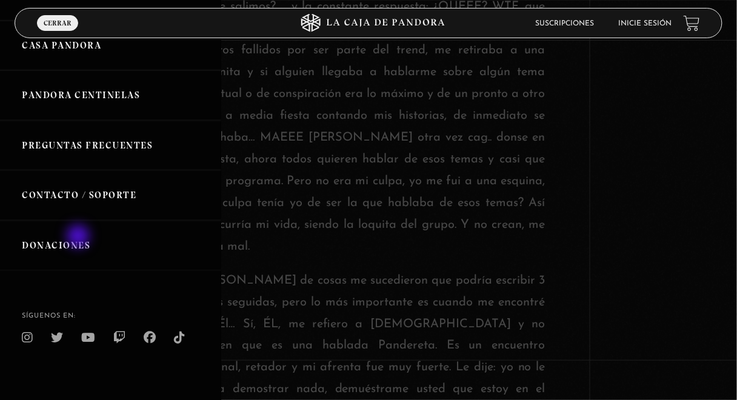
click at [79, 238] on link "Donaciones" at bounding box center [110, 246] width 221 height 50
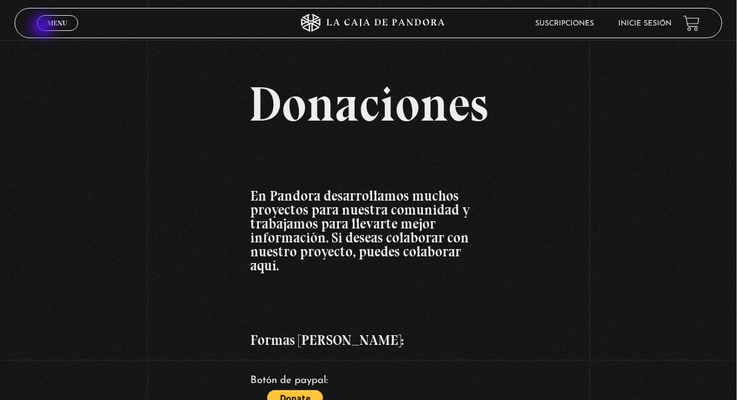
click at [44, 27] on link "Menu Cerrar" at bounding box center [57, 23] width 41 height 16
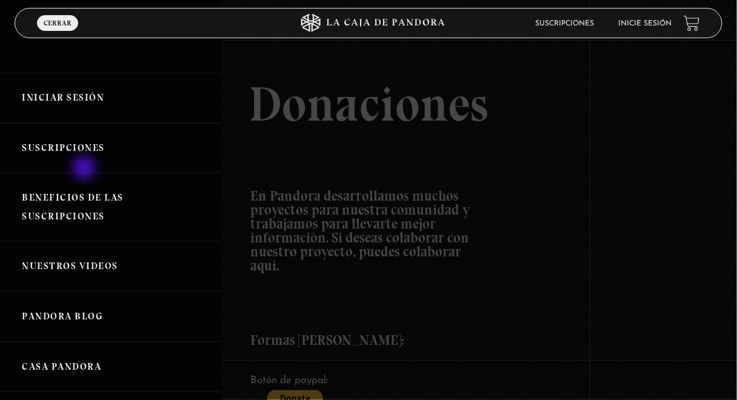
scroll to position [48, 0]
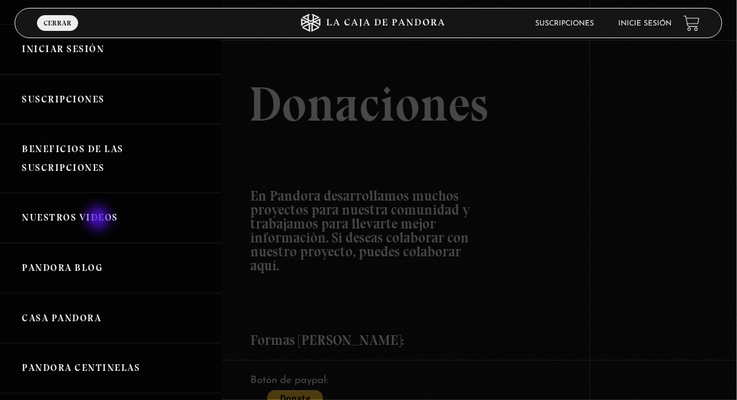
click at [99, 218] on link "Nuestros Videos" at bounding box center [110, 218] width 221 height 50
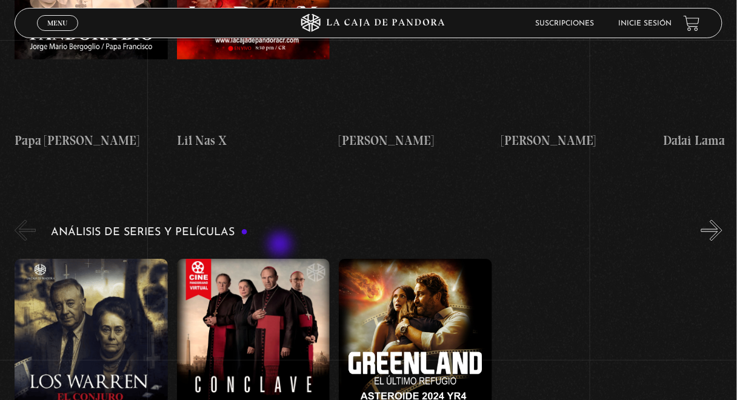
scroll to position [1503, 0]
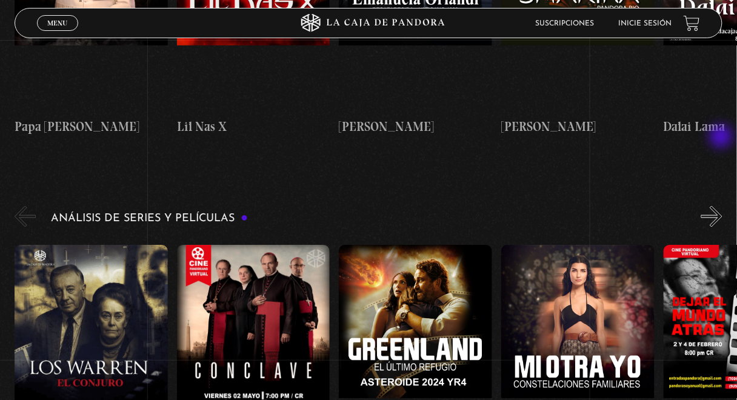
click at [722, 206] on button "»" at bounding box center [711, 216] width 21 height 21
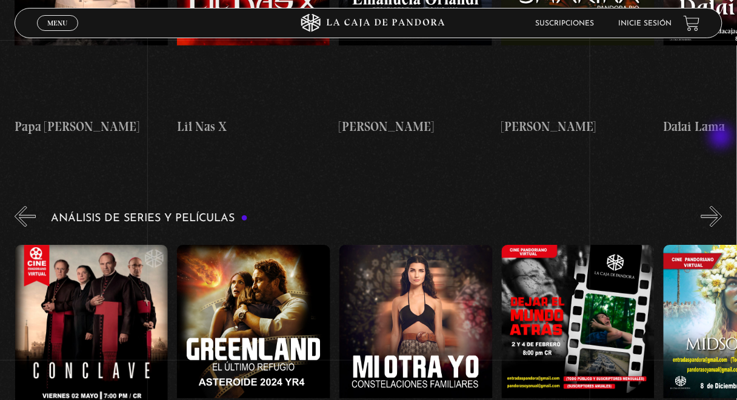
click at [722, 206] on button "»" at bounding box center [711, 216] width 21 height 21
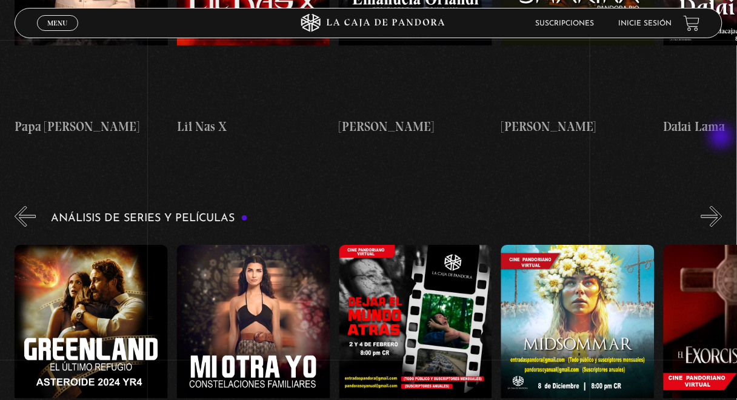
click at [722, 206] on button "»" at bounding box center [711, 216] width 21 height 21
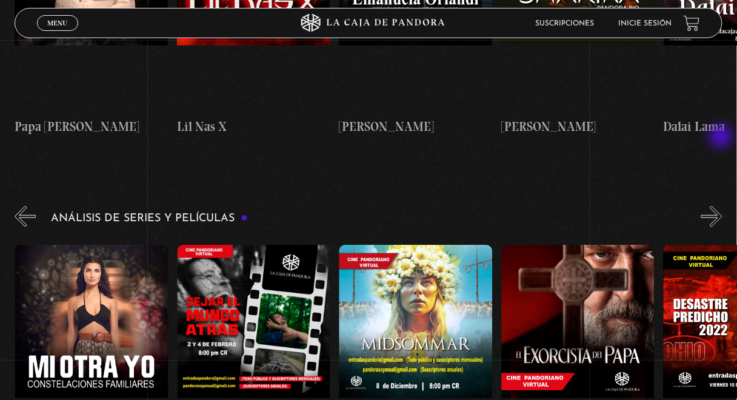
click at [722, 206] on button "»" at bounding box center [711, 216] width 21 height 21
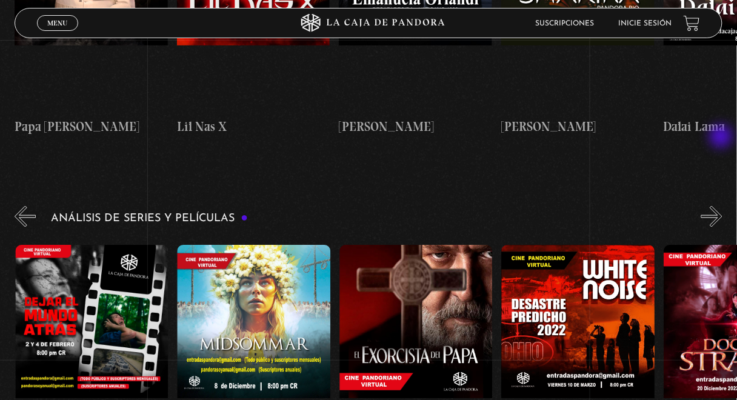
click at [722, 206] on button "»" at bounding box center [711, 216] width 21 height 21
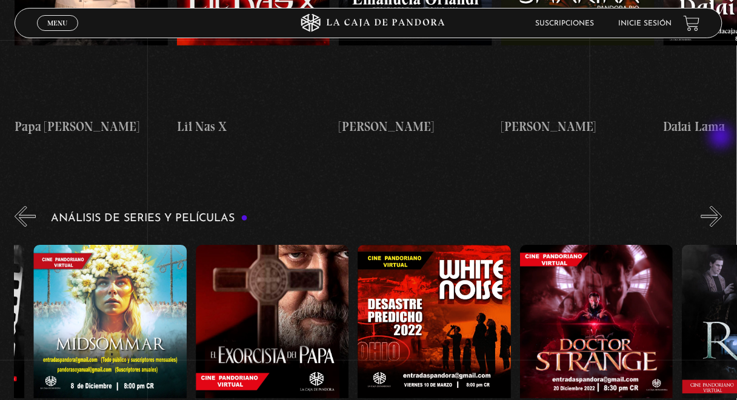
scroll to position [0, 810]
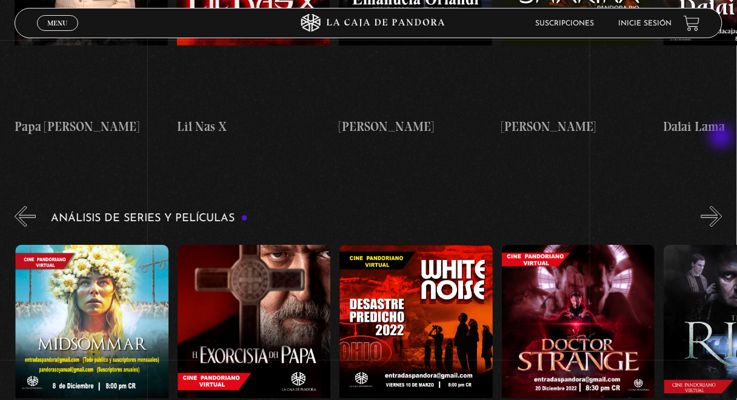
click at [722, 206] on button "»" at bounding box center [711, 216] width 21 height 21
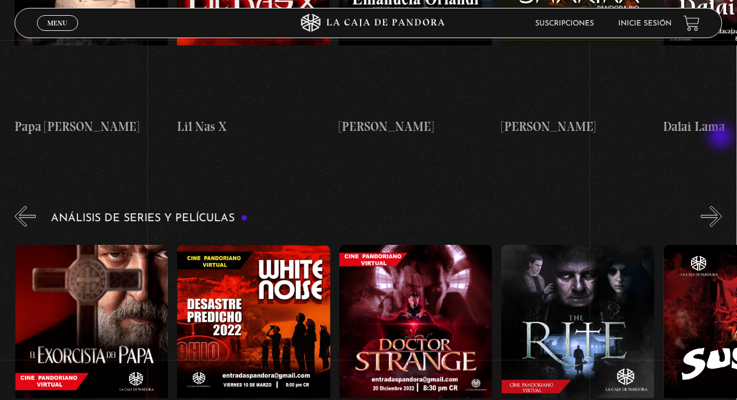
click at [722, 206] on button "»" at bounding box center [711, 216] width 21 height 21
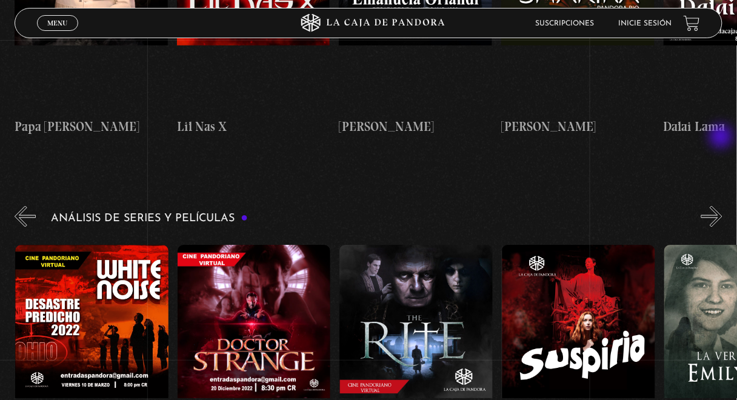
click at [722, 206] on button "»" at bounding box center [711, 216] width 21 height 21
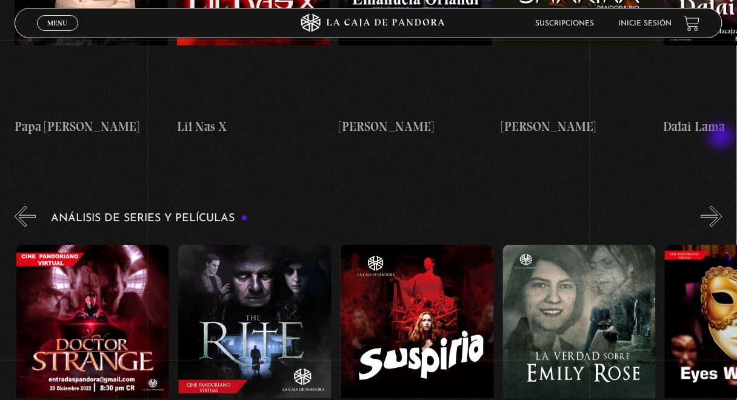
scroll to position [0, 1297]
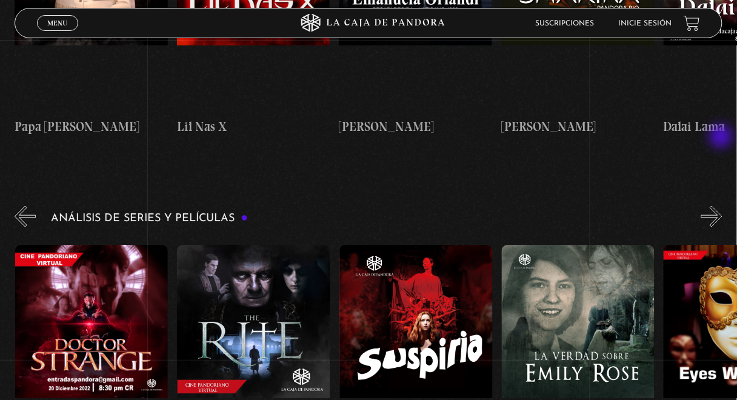
click at [722, 206] on button "»" at bounding box center [711, 216] width 21 height 21
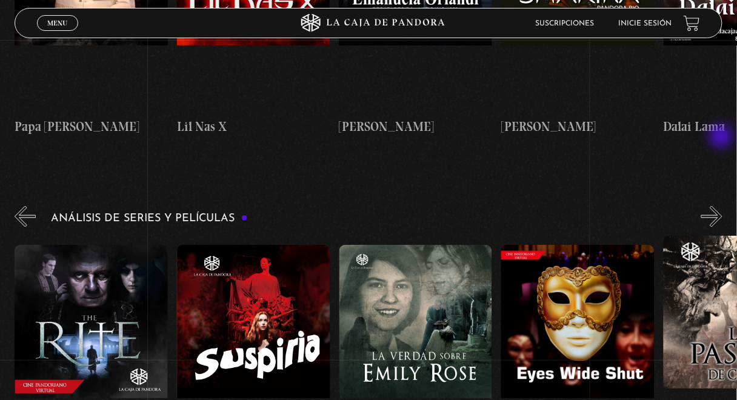
click at [722, 206] on button "»" at bounding box center [711, 216] width 21 height 21
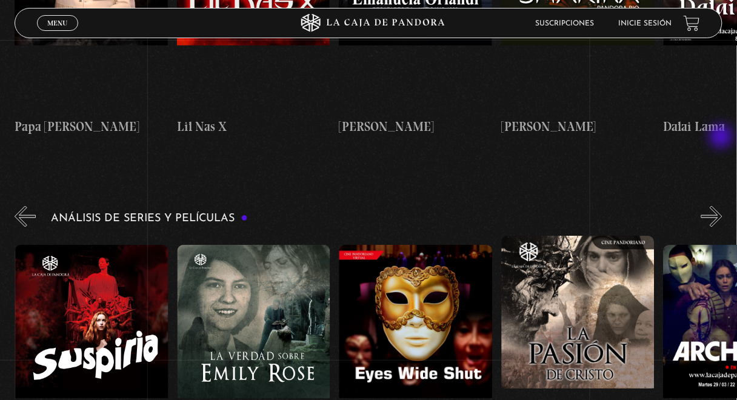
click at [722, 206] on button "»" at bounding box center [711, 216] width 21 height 21
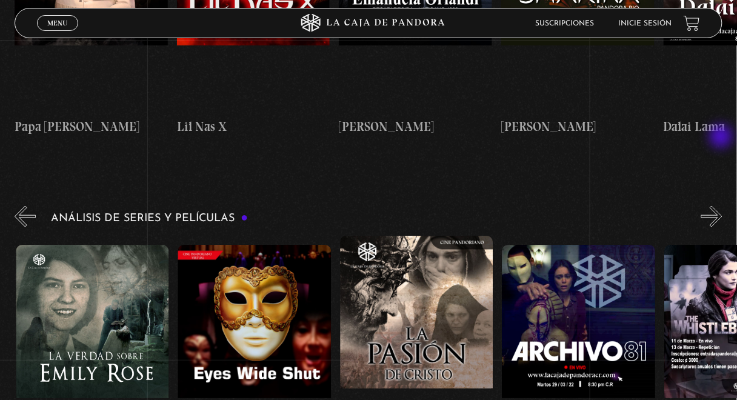
click at [722, 206] on button "»" at bounding box center [711, 216] width 21 height 21
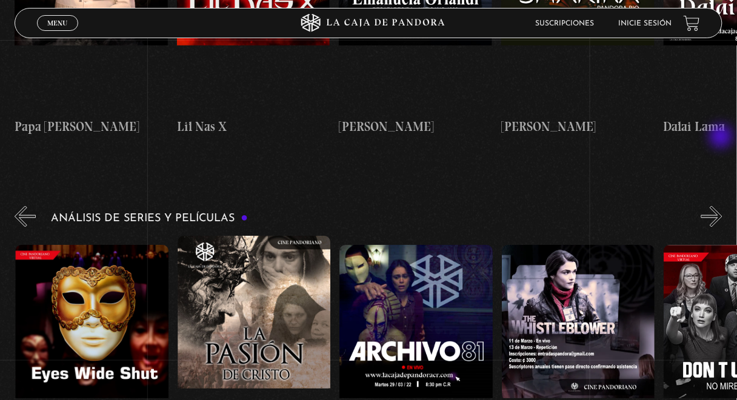
click at [722, 206] on button "»" at bounding box center [711, 216] width 21 height 21
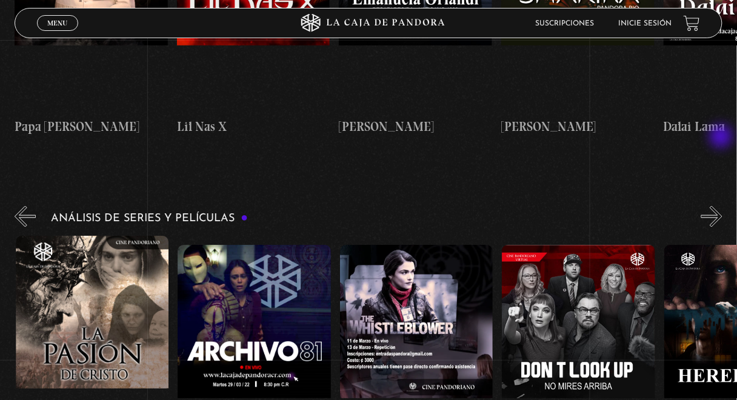
click at [722, 206] on button "»" at bounding box center [711, 216] width 21 height 21
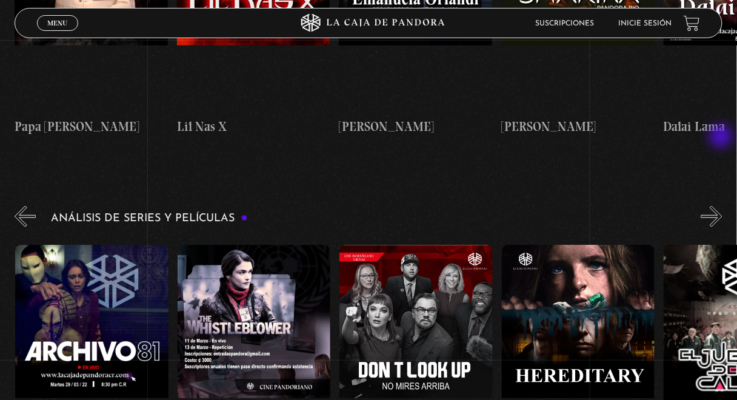
click at [722, 206] on button "»" at bounding box center [711, 216] width 21 height 21
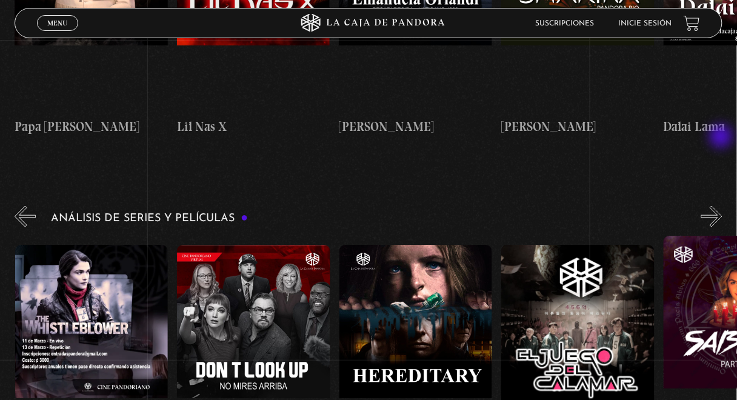
click at [722, 206] on button "»" at bounding box center [711, 216] width 21 height 21
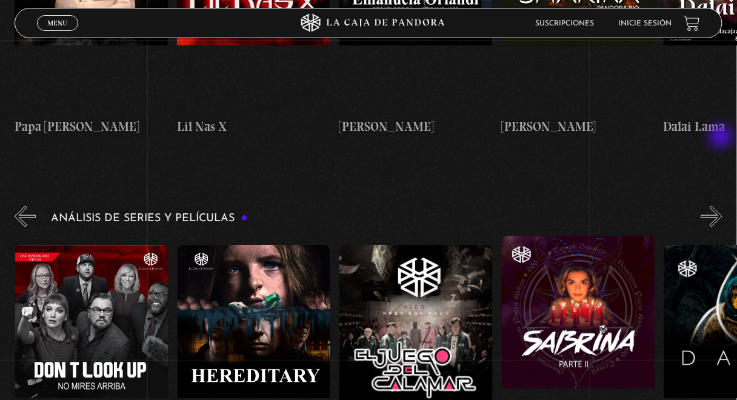
click at [722, 206] on button "»" at bounding box center [711, 216] width 21 height 21
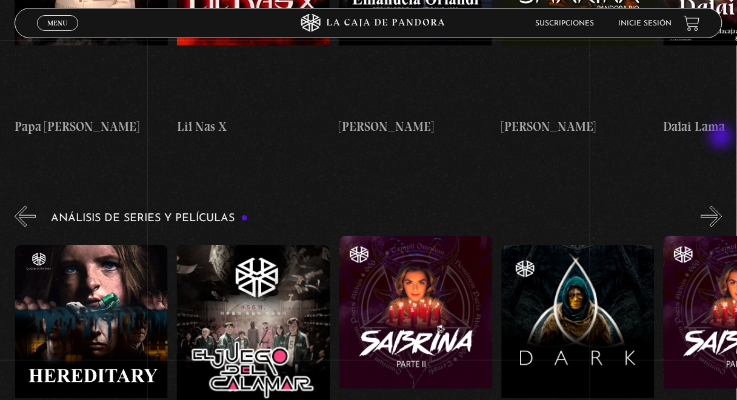
click at [722, 206] on button "»" at bounding box center [711, 216] width 21 height 21
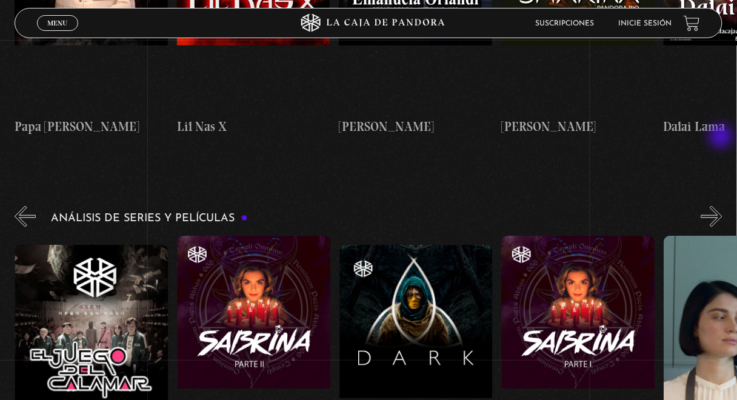
click at [722, 206] on button "»" at bounding box center [711, 216] width 21 height 21
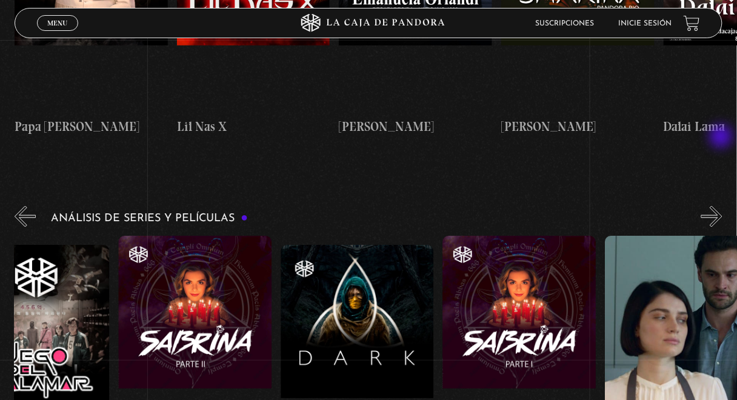
scroll to position [0, 2999]
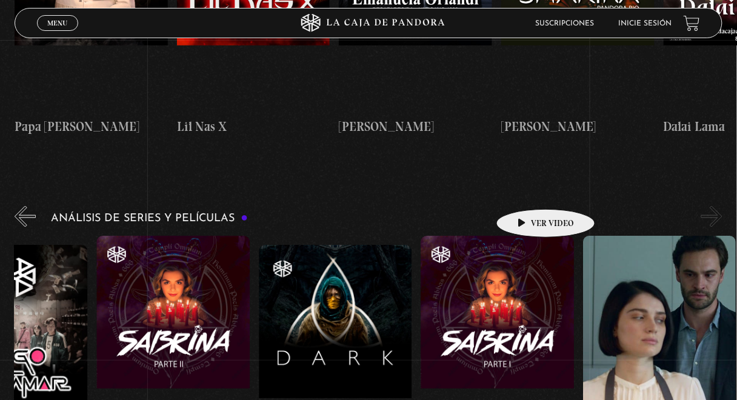
click at [527, 236] on figure at bounding box center [497, 345] width 153 height 218
click at [518, 236] on figure at bounding box center [497, 345] width 153 height 218
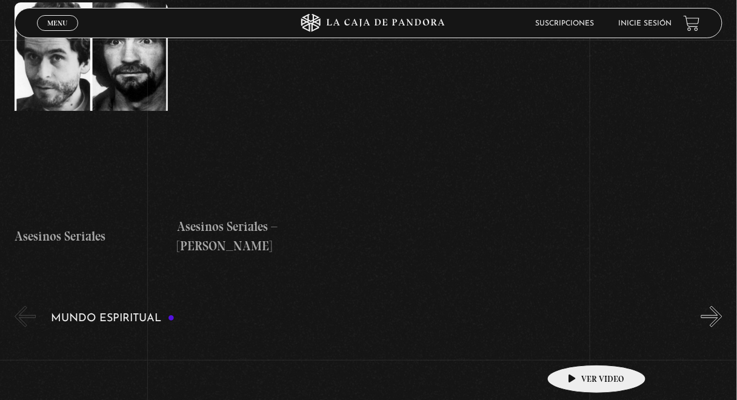
scroll to position [3539, 0]
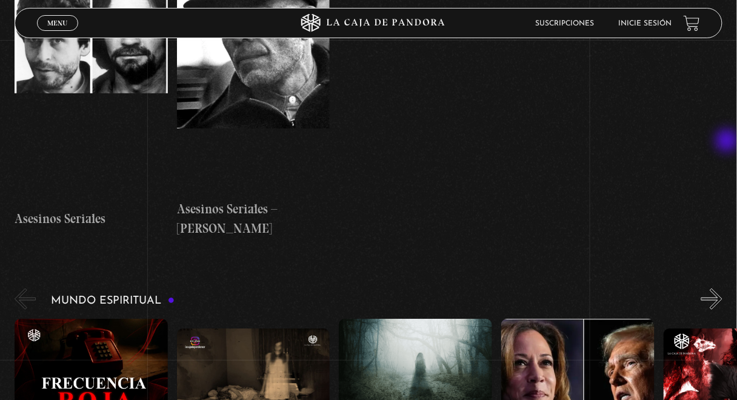
click at [722, 288] on button "»" at bounding box center [711, 298] width 21 height 21
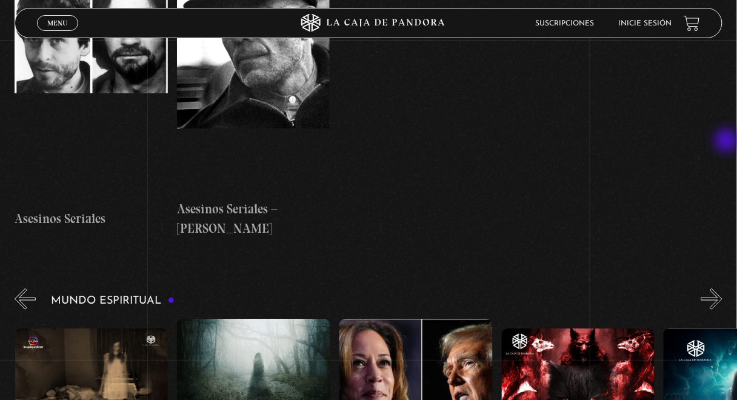
click at [722, 288] on button "»" at bounding box center [711, 298] width 21 height 21
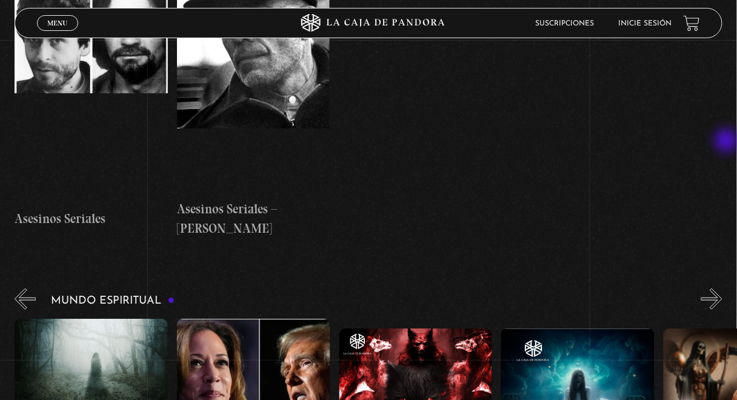
click at [722, 288] on button "»" at bounding box center [711, 298] width 21 height 21
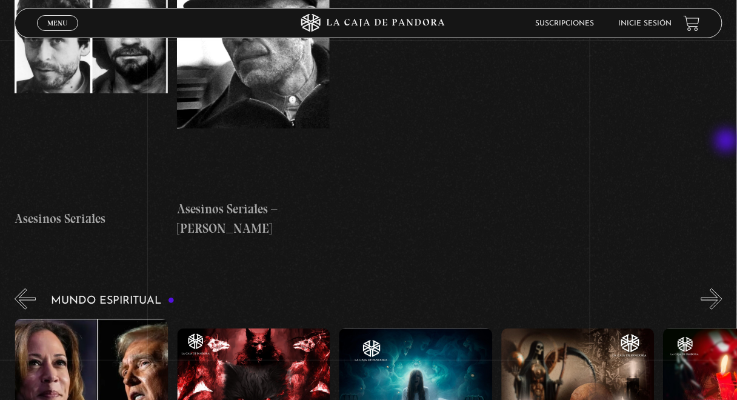
click at [722, 288] on button "»" at bounding box center [711, 298] width 21 height 21
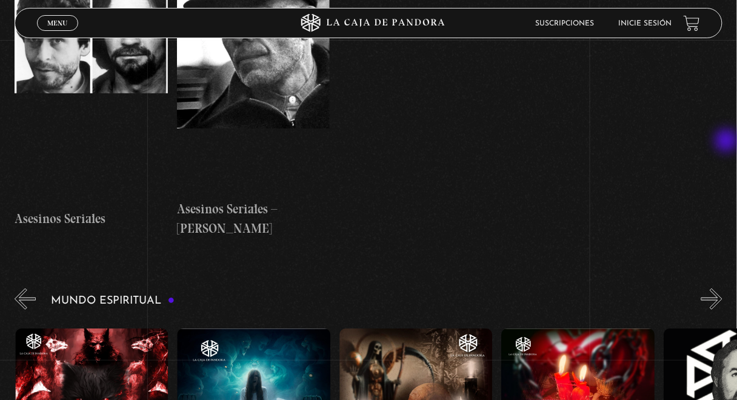
click at [722, 288] on button "»" at bounding box center [711, 298] width 21 height 21
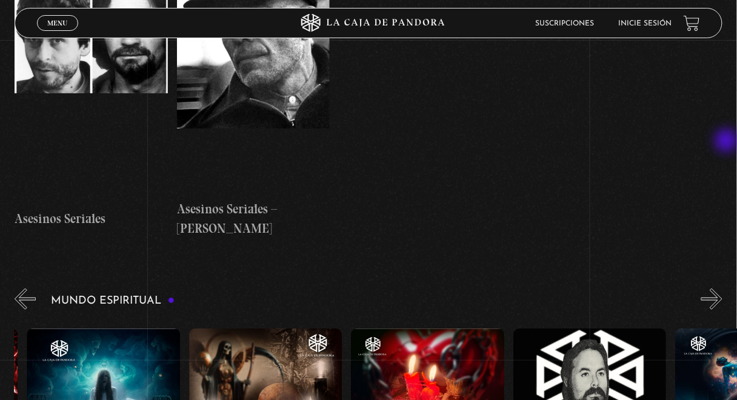
scroll to position [0, 810]
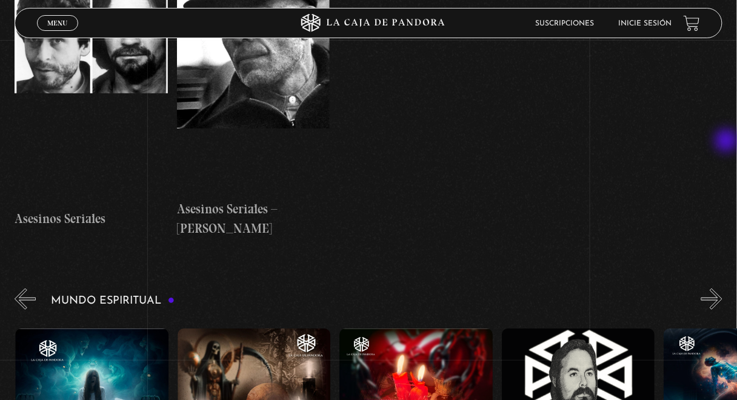
click at [722, 288] on button "»" at bounding box center [711, 298] width 21 height 21
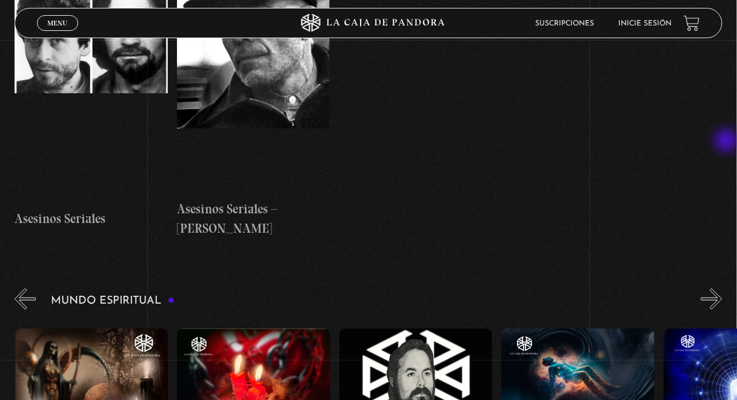
click at [722, 288] on button "»" at bounding box center [711, 298] width 21 height 21
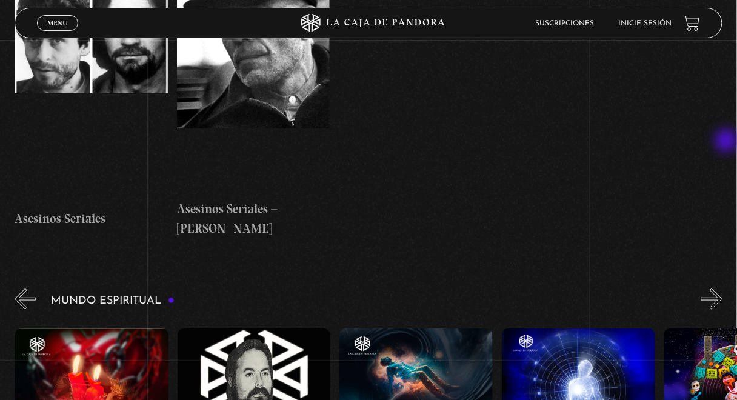
click at [722, 288] on button "»" at bounding box center [711, 298] width 21 height 21
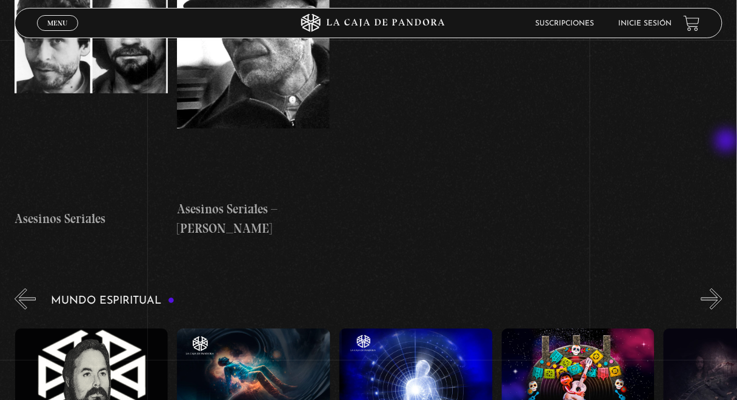
click at [722, 288] on button "»" at bounding box center [711, 298] width 21 height 21
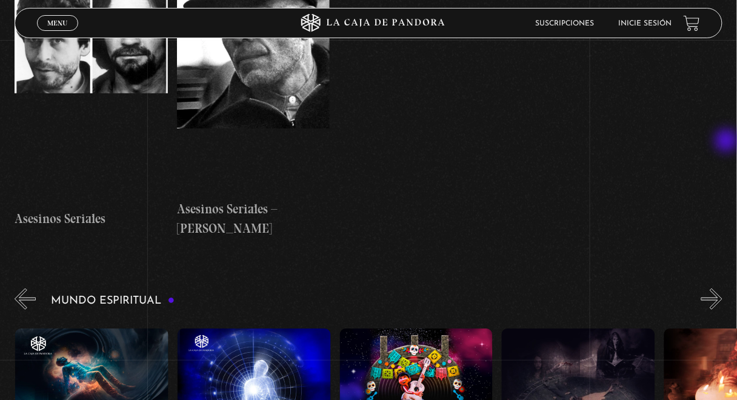
click at [722, 288] on button "»" at bounding box center [711, 298] width 21 height 21
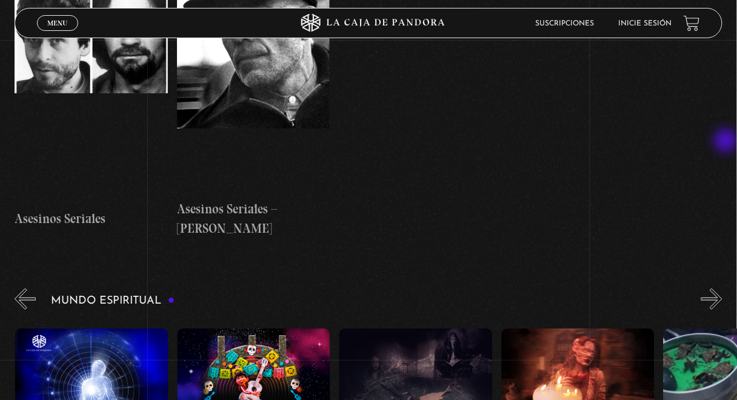
click at [722, 288] on button "»" at bounding box center [711, 298] width 21 height 21
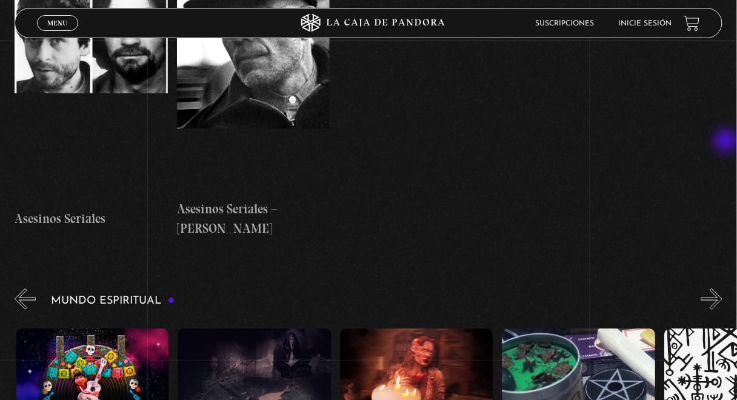
click at [722, 288] on button "»" at bounding box center [711, 298] width 21 height 21
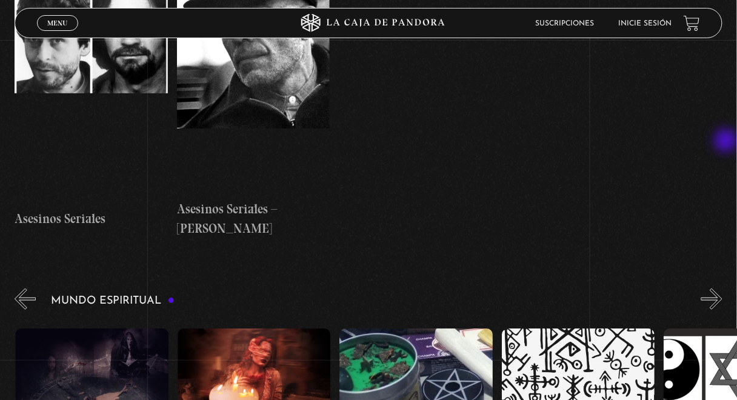
click at [722, 288] on button "»" at bounding box center [711, 298] width 21 height 21
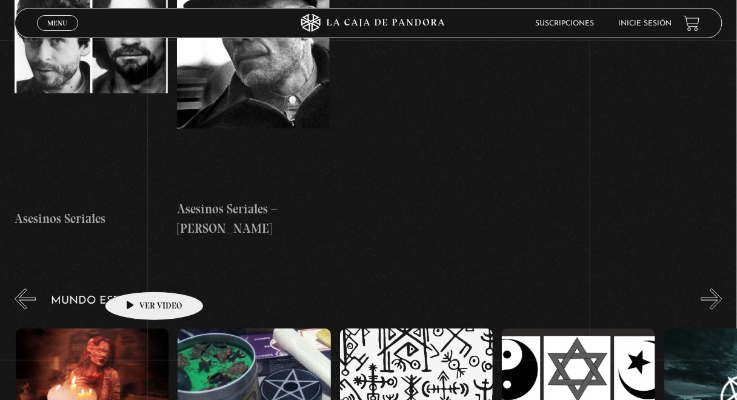
scroll to position [0, 2107]
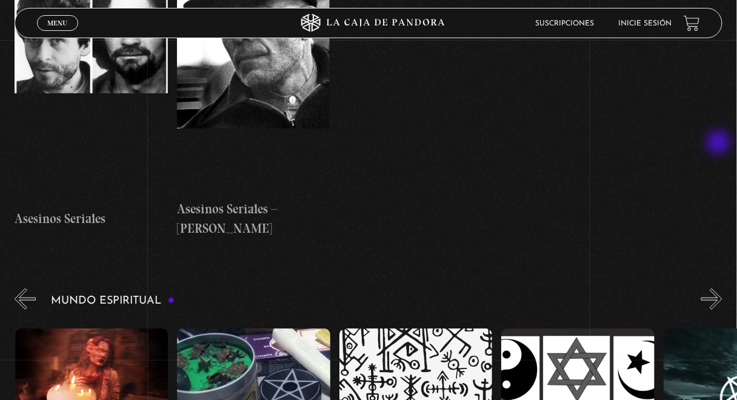
click at [720, 288] on button "»" at bounding box center [711, 298] width 21 height 21
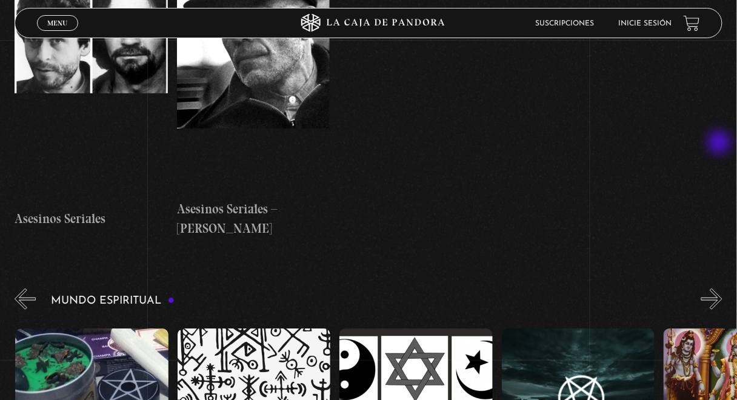
click at [720, 288] on button "»" at bounding box center [711, 298] width 21 height 21
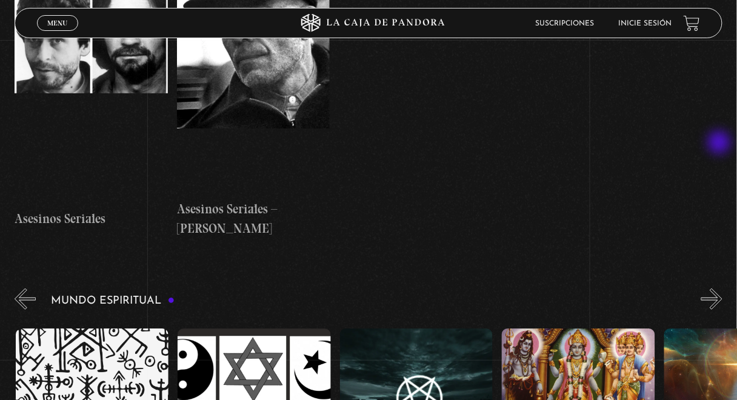
click at [720, 288] on button "»" at bounding box center [711, 298] width 21 height 21
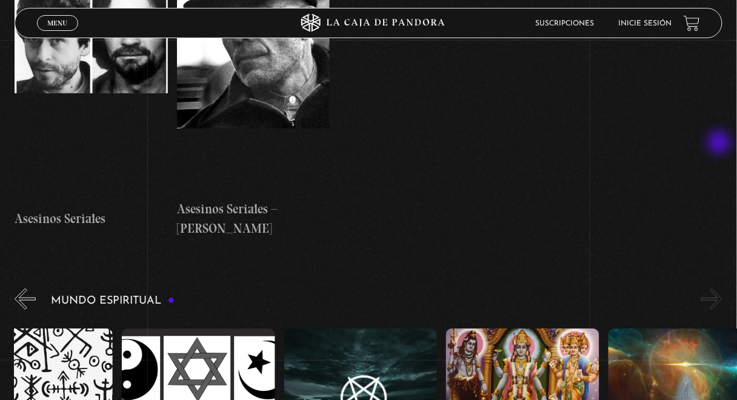
scroll to position [0, 2512]
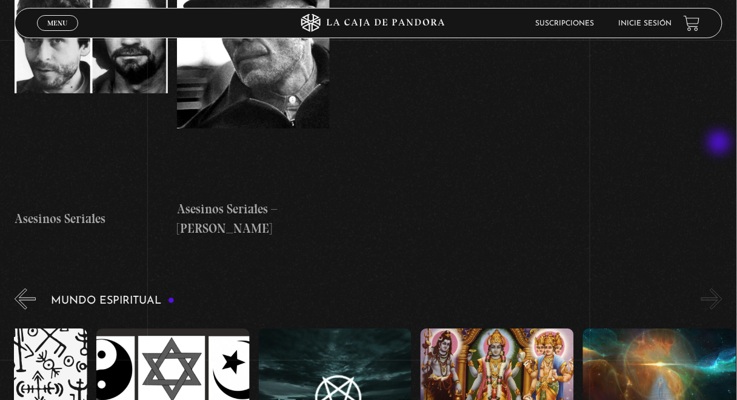
click at [720, 288] on button "»" at bounding box center [711, 298] width 21 height 21
